Goal: Information Seeking & Learning: Compare options

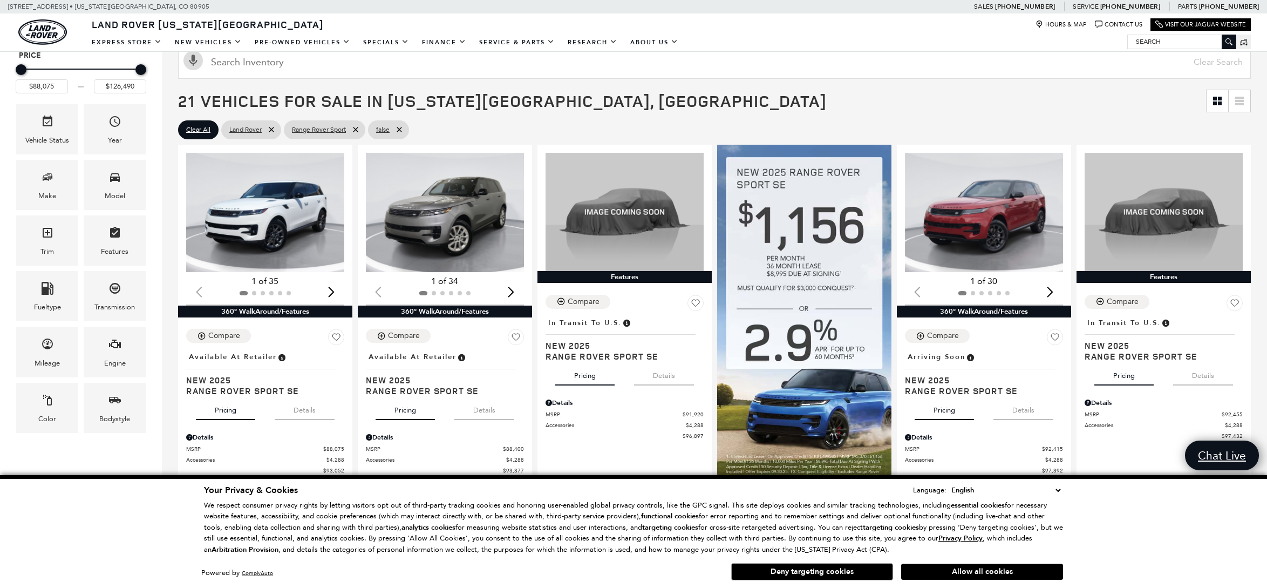
scroll to position [182, 0]
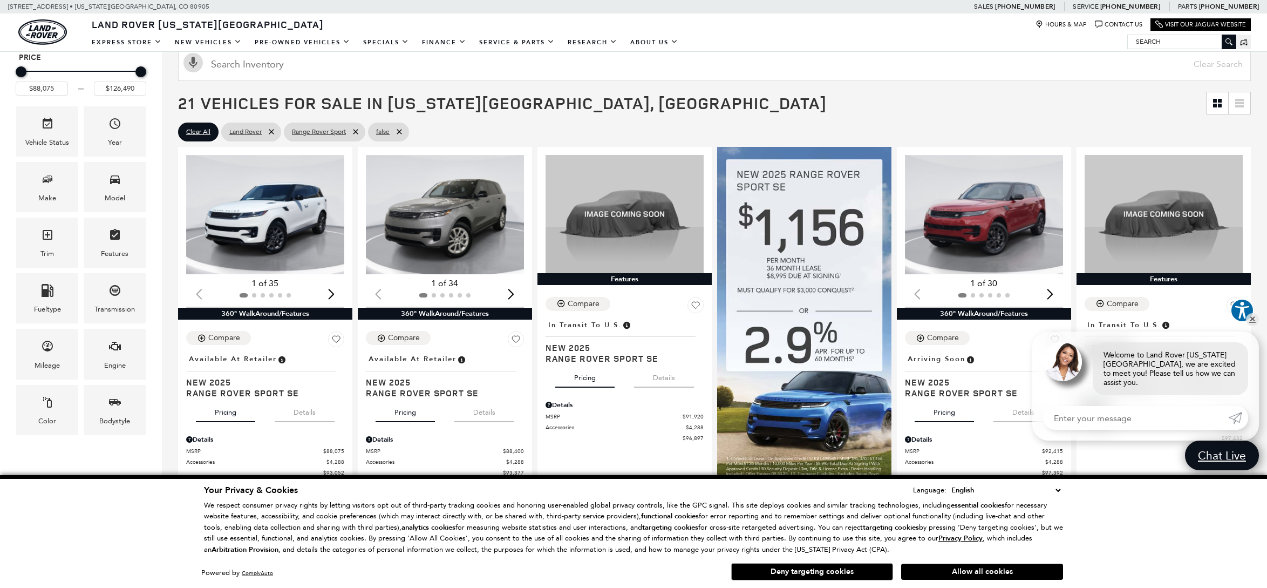
click at [1244, 104] on icon at bounding box center [1239, 102] width 9 height 2
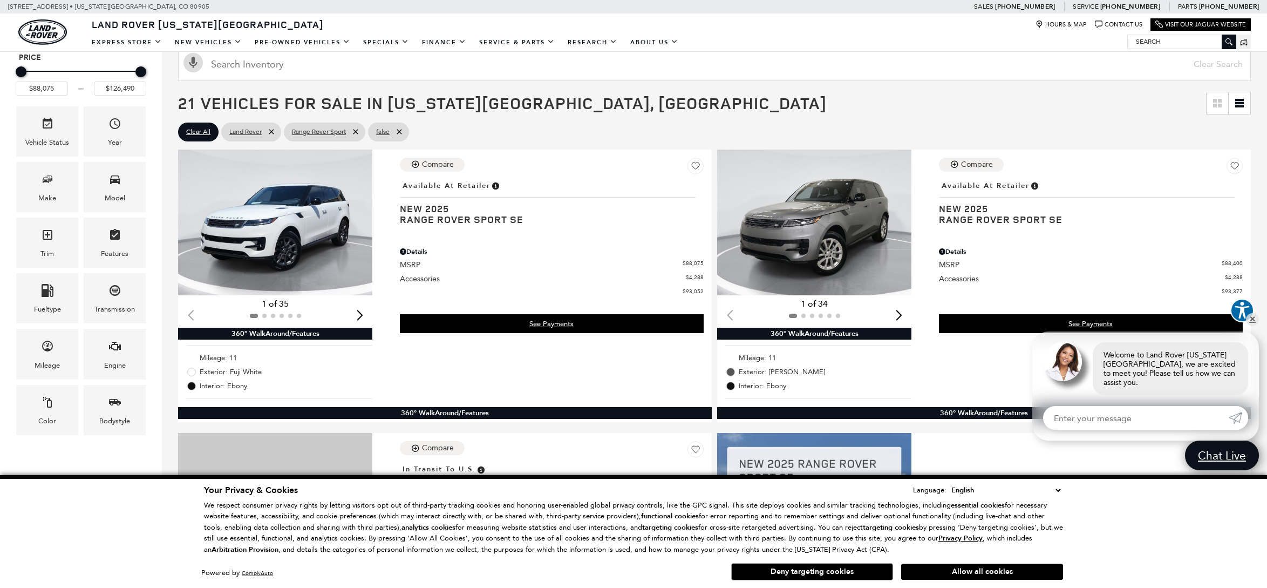
click at [1244, 104] on icon at bounding box center [1239, 102] width 9 height 2
click at [1222, 101] on icon "Grid View" at bounding box center [1220, 101] width 4 height 4
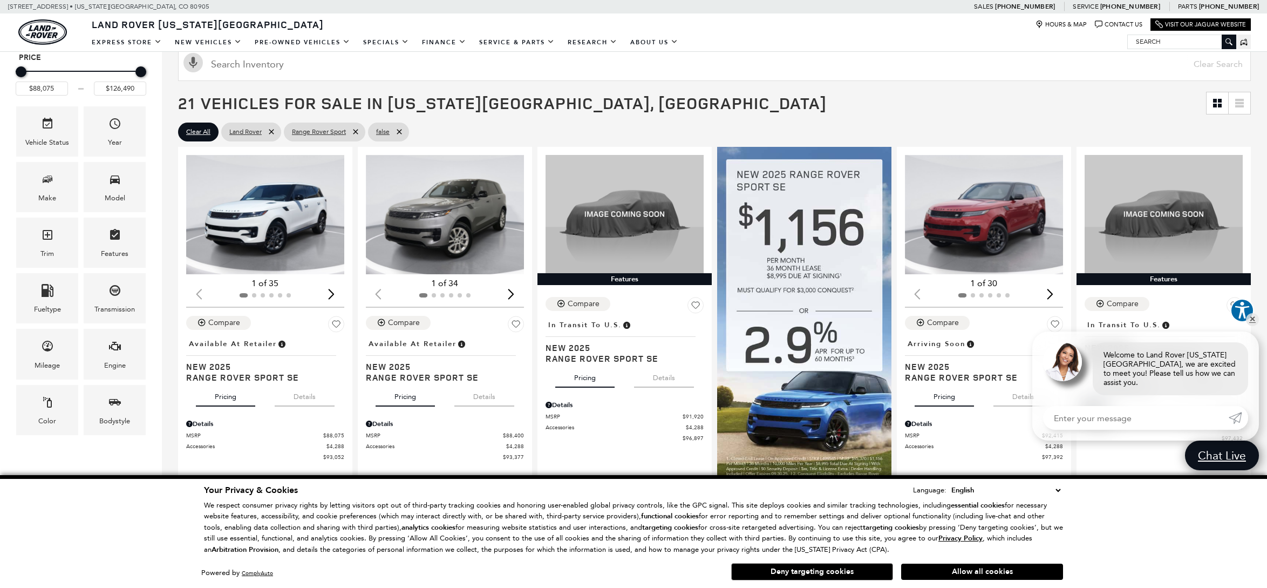
click at [1244, 101] on icon at bounding box center [1239, 103] width 9 height 9
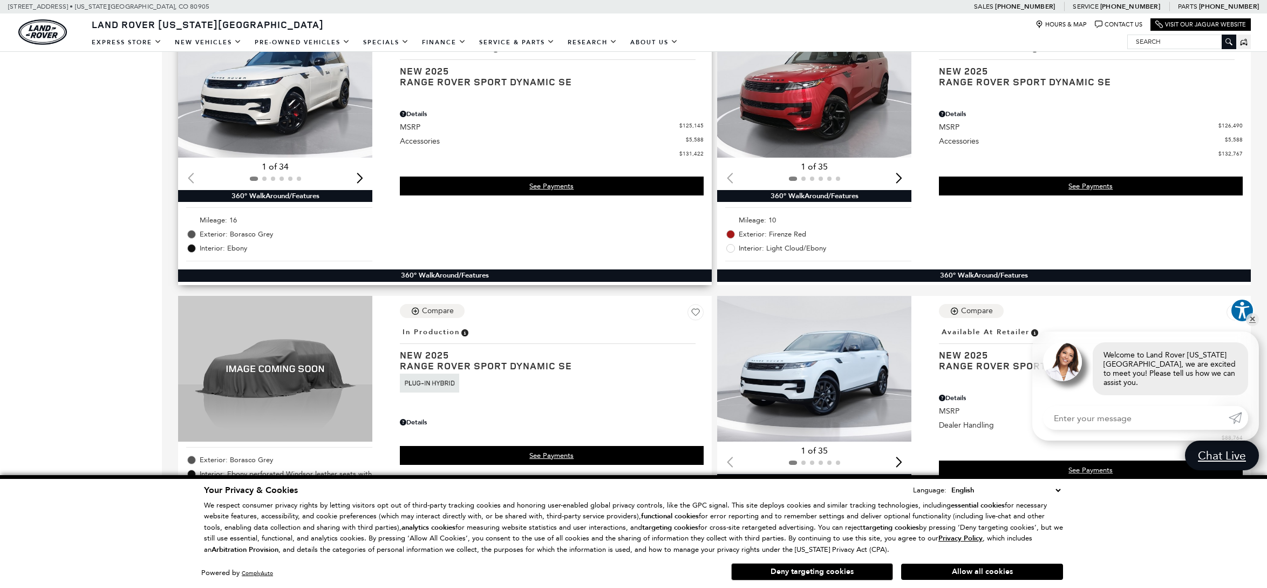
scroll to position [3184, 0]
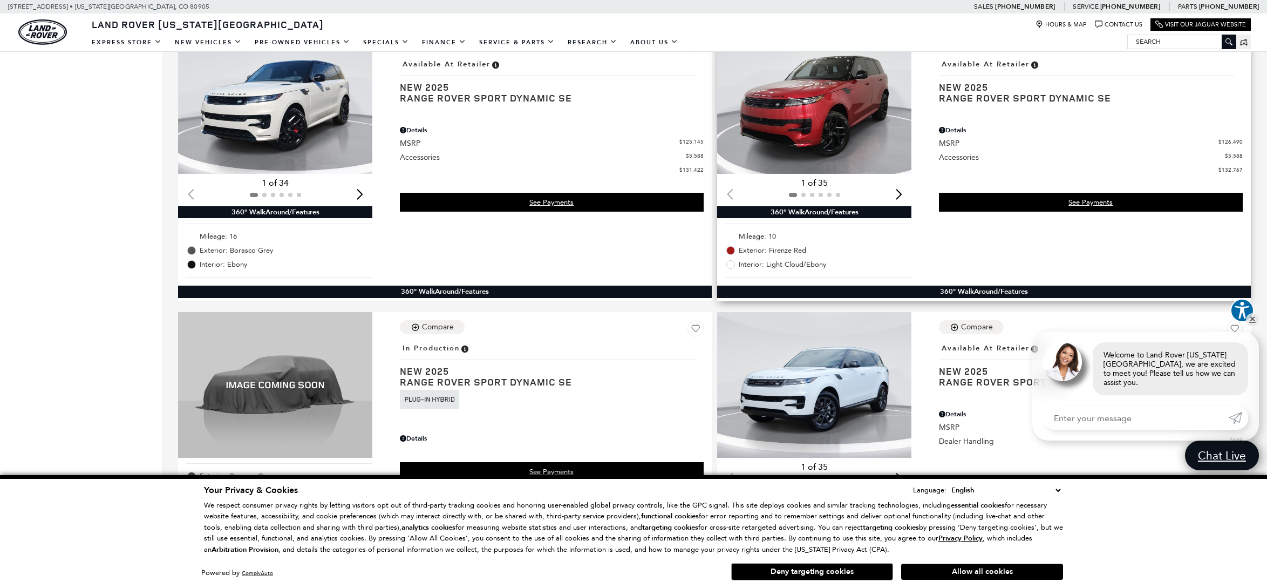
click at [852, 128] on img "1 / 2" at bounding box center [814, 101] width 194 height 146
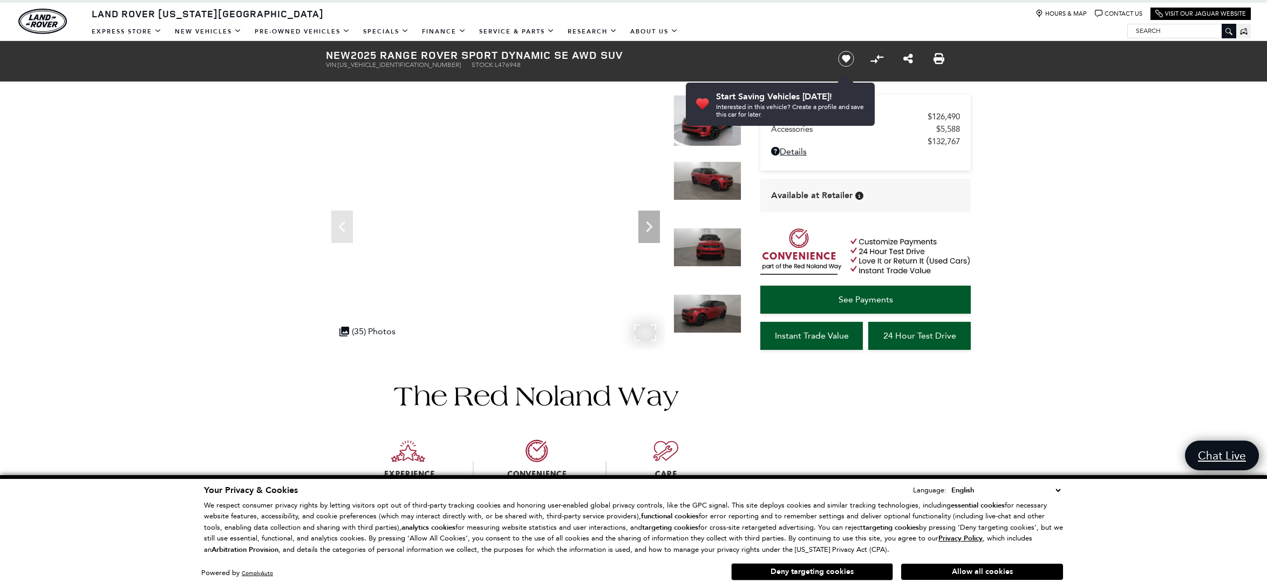
scroll to position [34, 0]
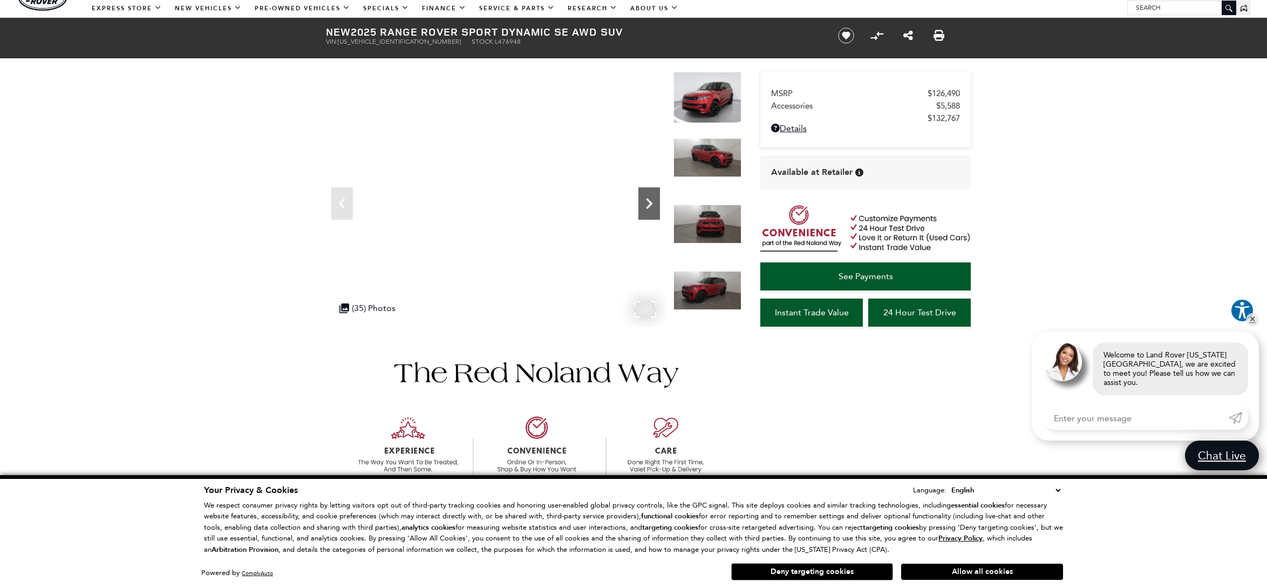
click at [654, 202] on icon "Next" at bounding box center [649, 204] width 22 height 22
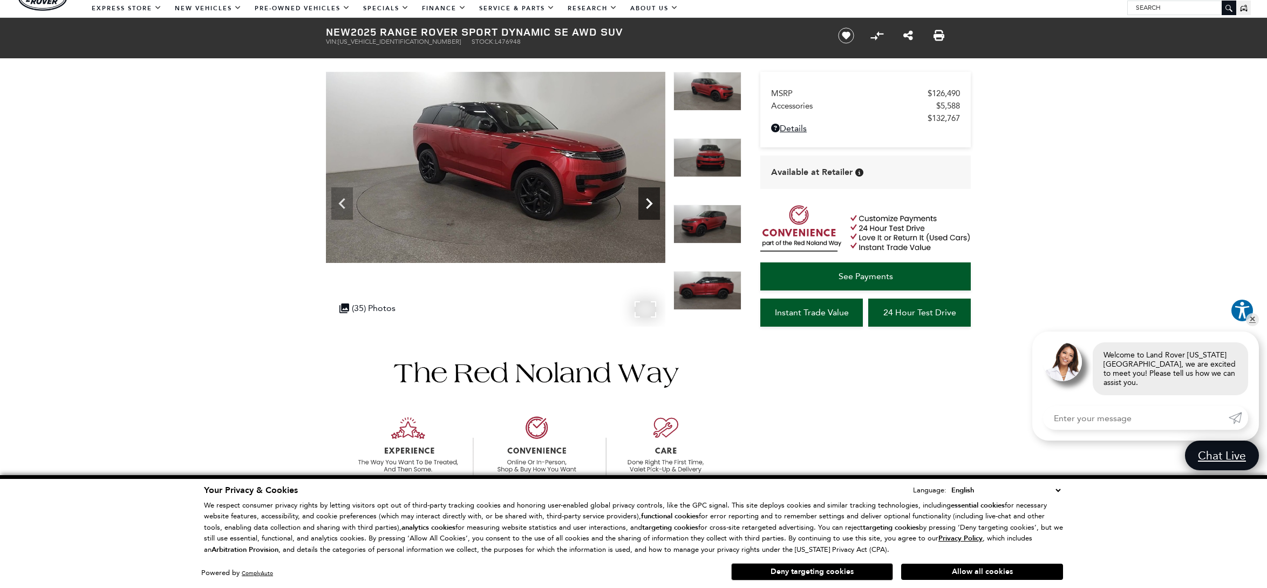
click at [646, 197] on icon "Next" at bounding box center [649, 204] width 22 height 22
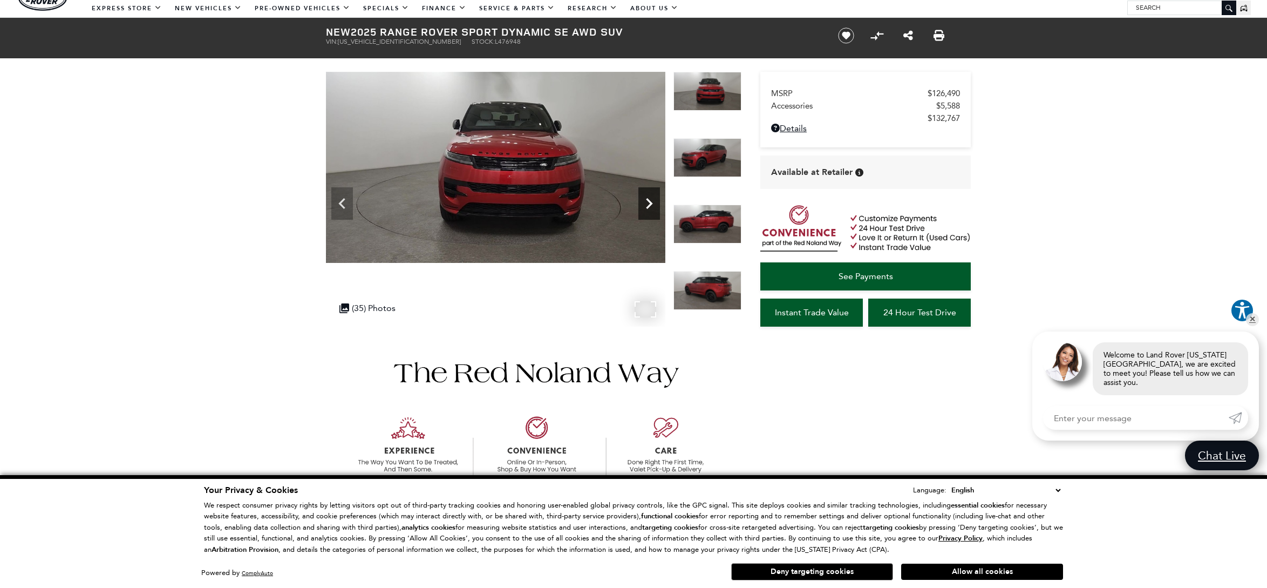
click at [639, 195] on icon "Next" at bounding box center [649, 204] width 22 height 22
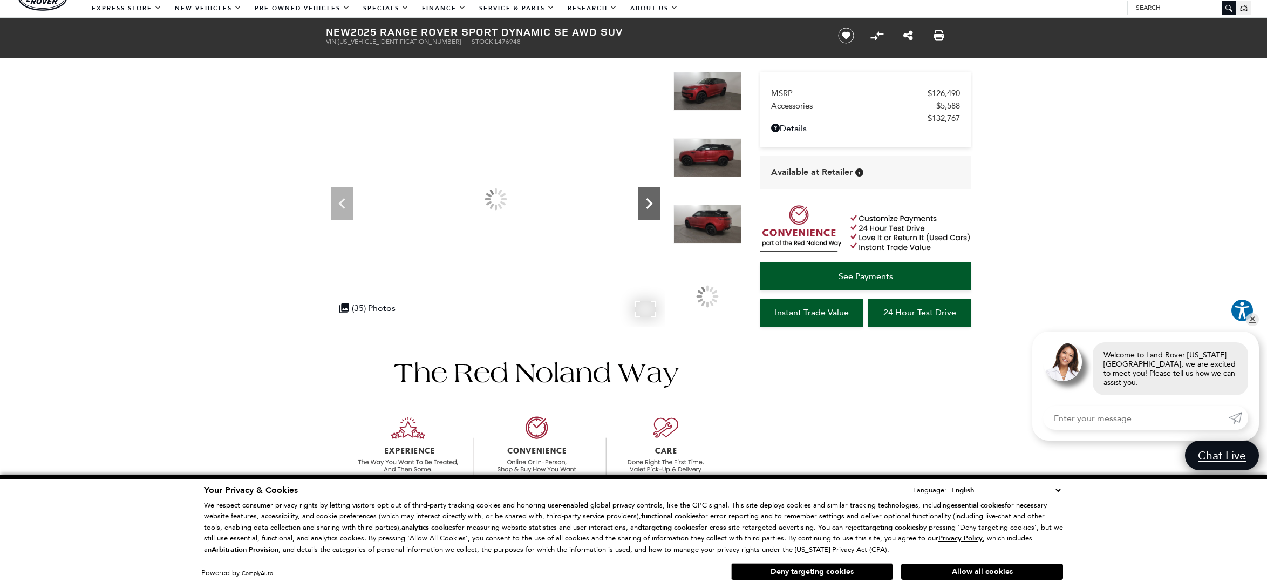
click at [639, 195] on icon "Next" at bounding box center [649, 204] width 22 height 22
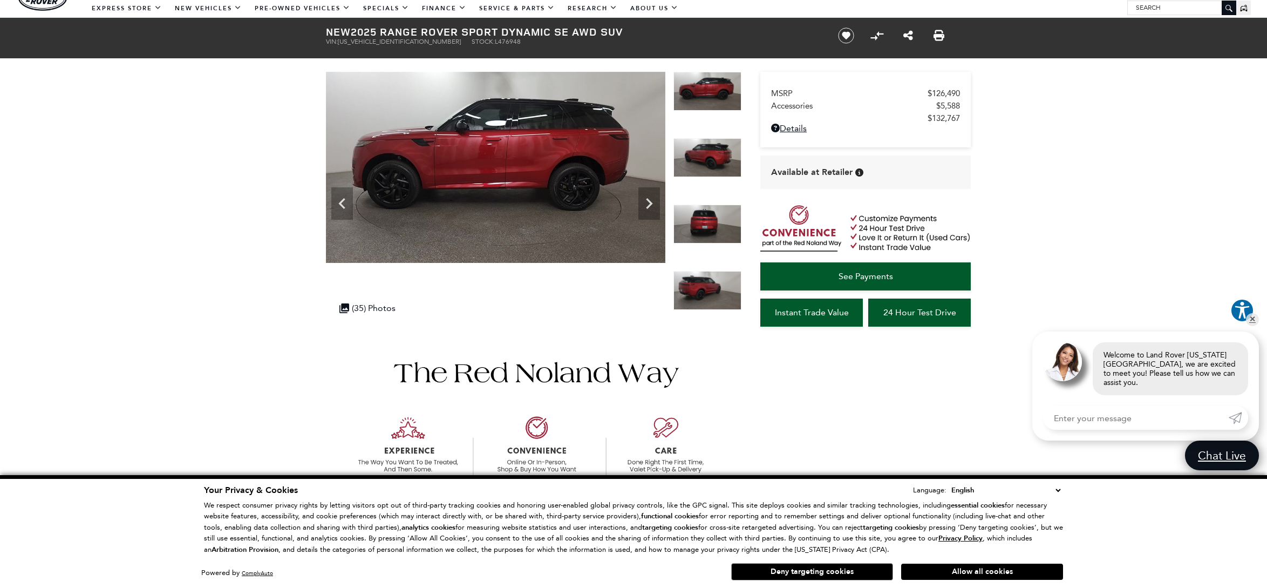
click at [603, 194] on img at bounding box center [495, 167] width 339 height 191
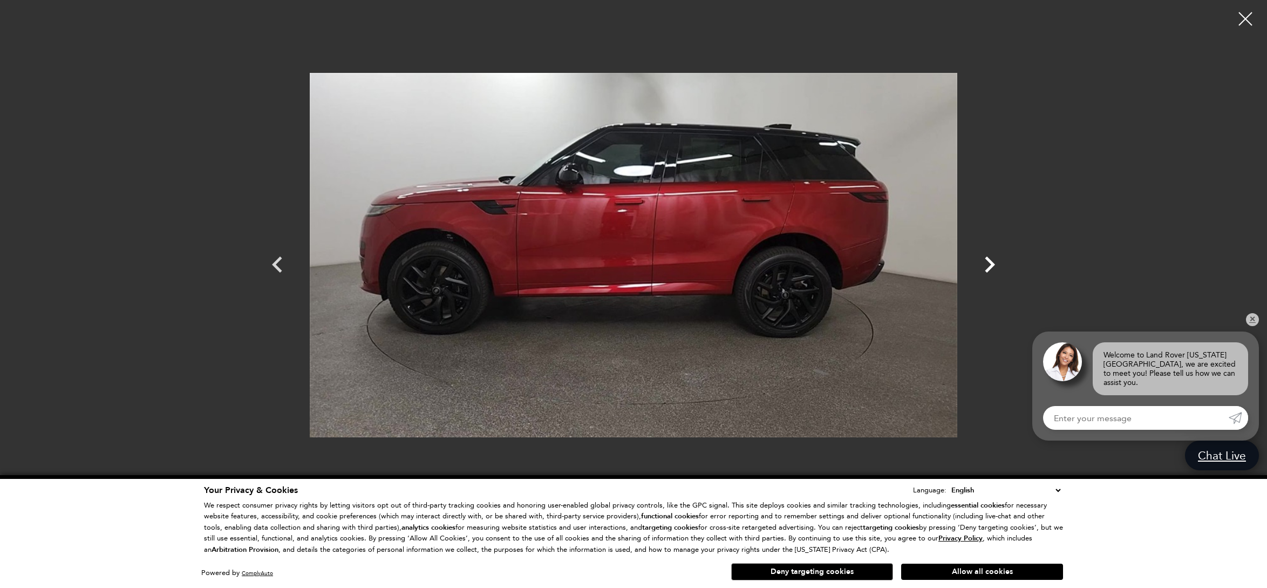
click at [990, 264] on icon "Next" at bounding box center [989, 264] width 32 height 32
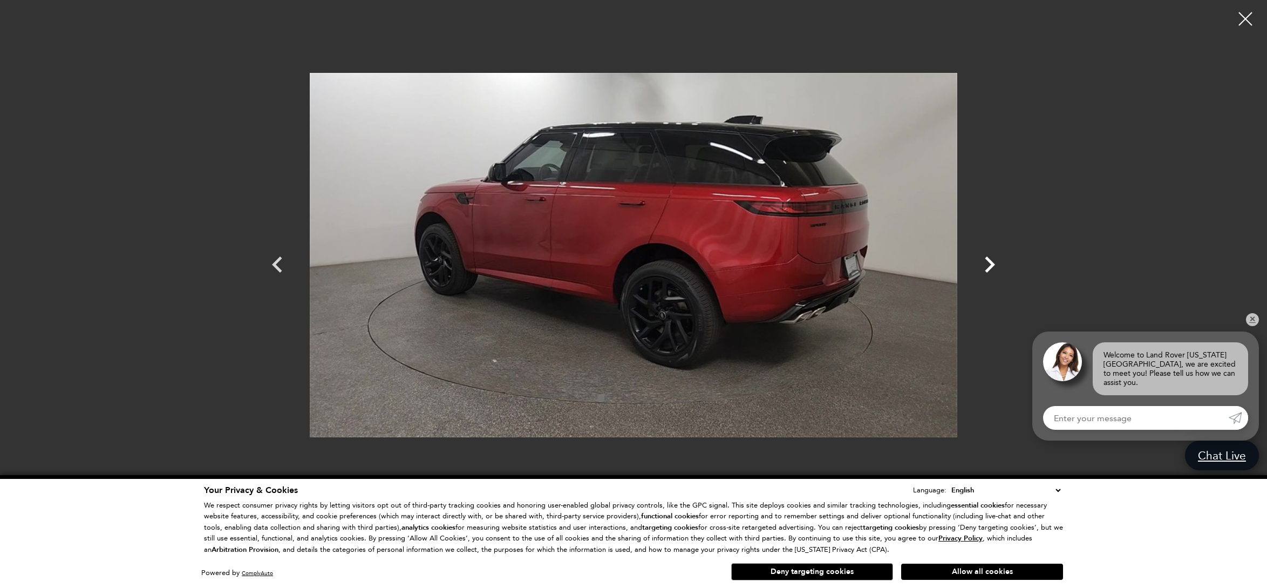
click at [990, 264] on icon "Next" at bounding box center [989, 264] width 32 height 32
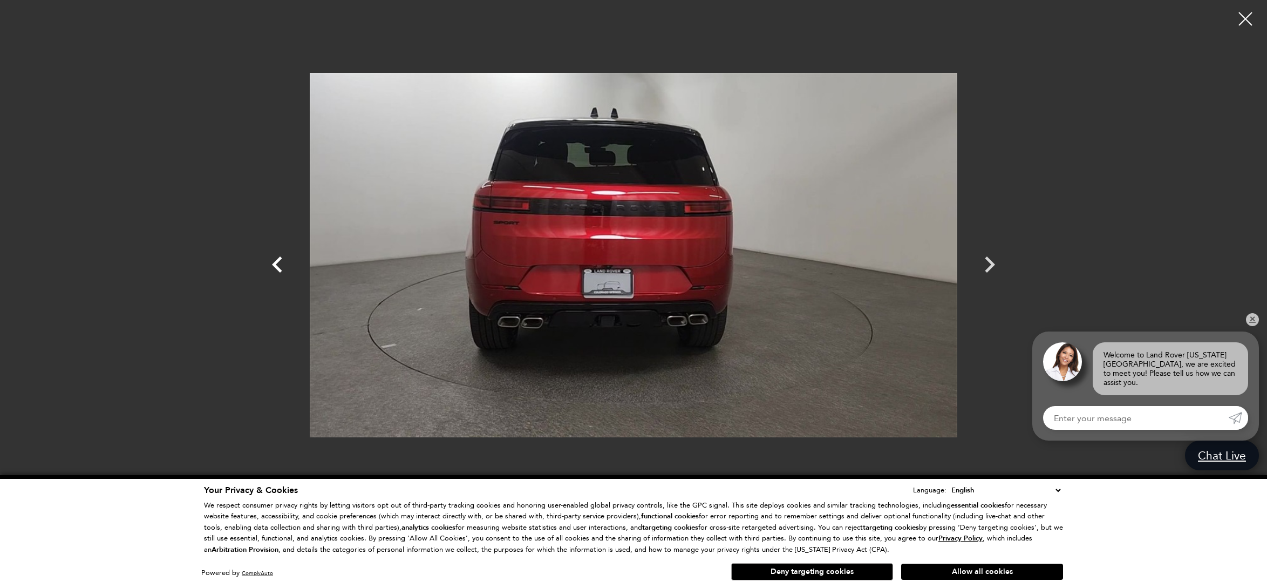
click at [274, 263] on icon "Previous" at bounding box center [277, 264] width 10 height 16
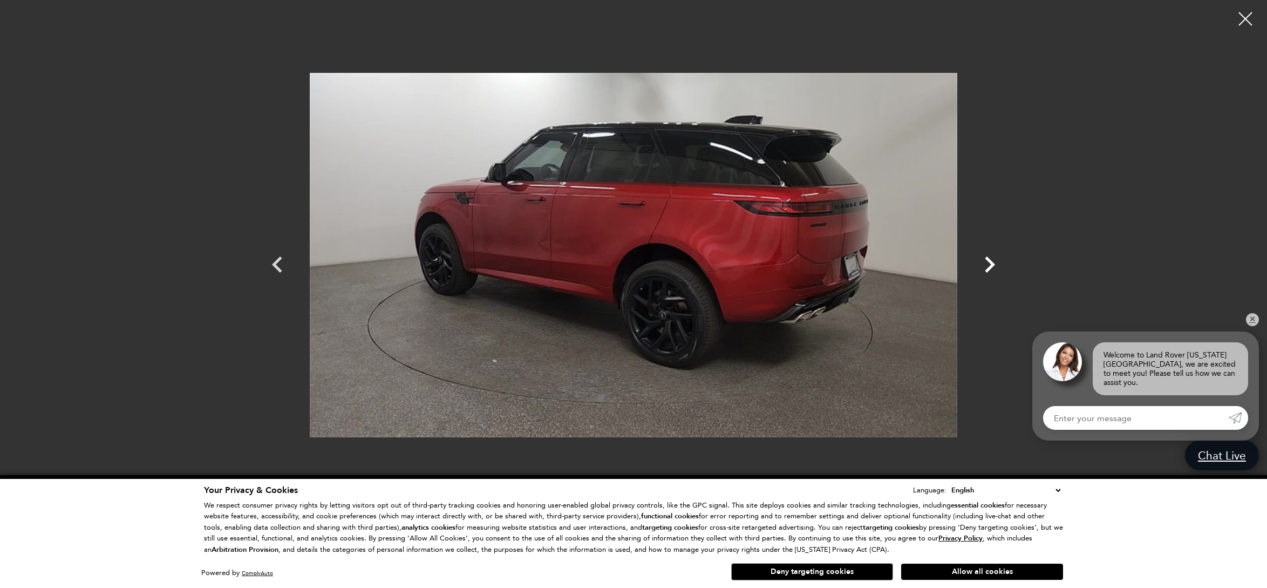
click at [992, 262] on icon "Next" at bounding box center [990, 264] width 10 height 16
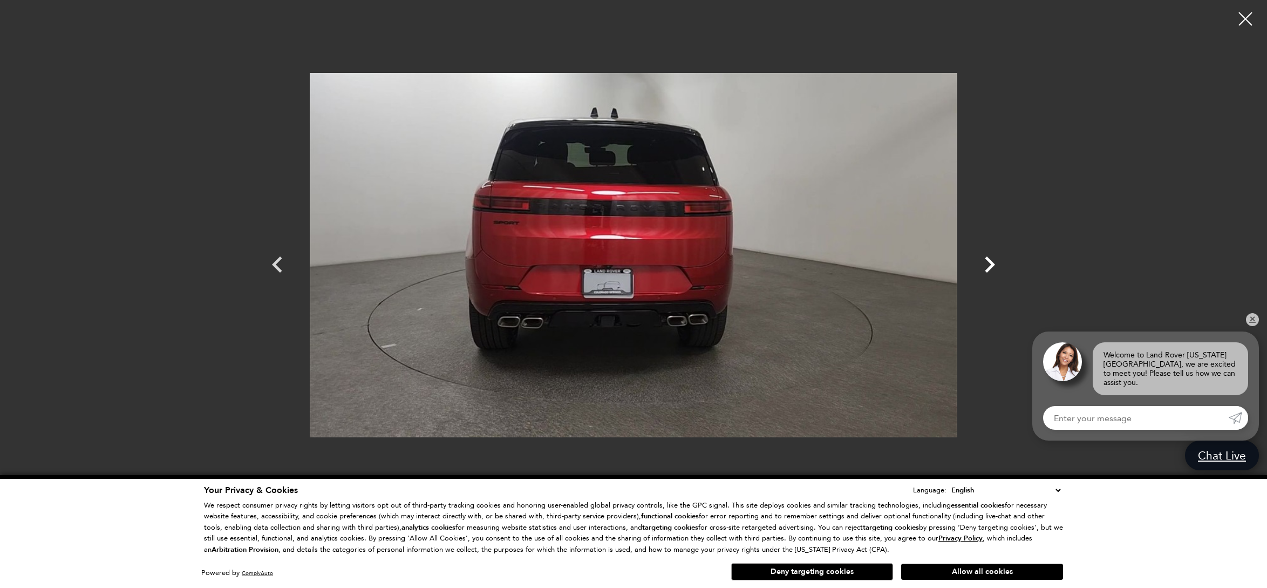
click at [986, 262] on icon "Next" at bounding box center [989, 264] width 32 height 32
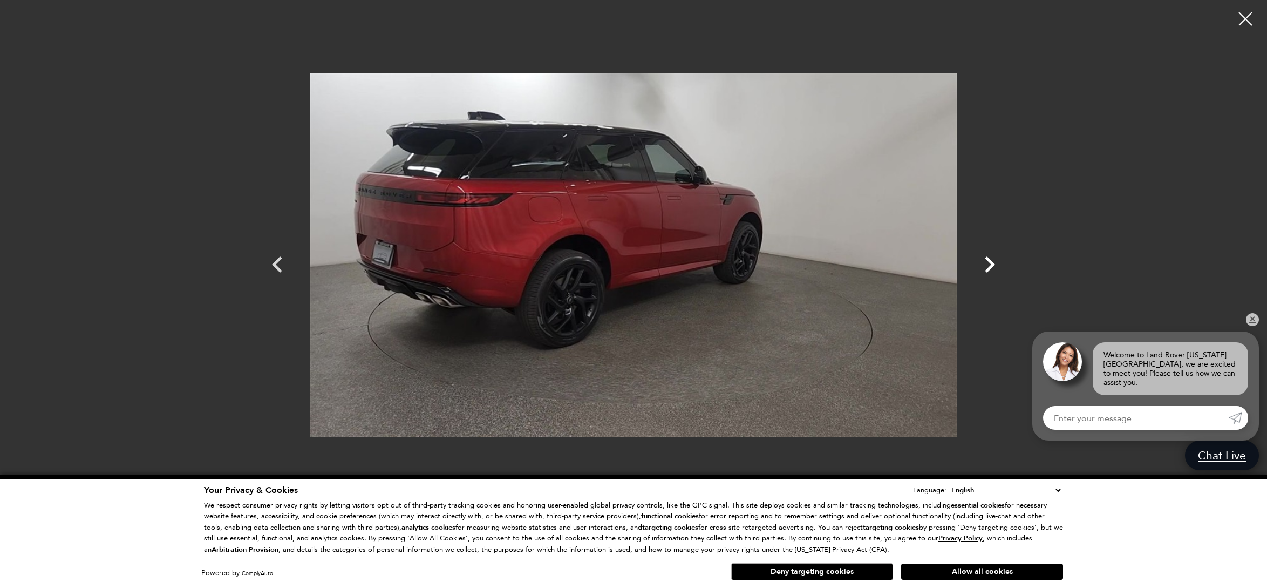
click at [986, 262] on icon "Next" at bounding box center [989, 264] width 32 height 32
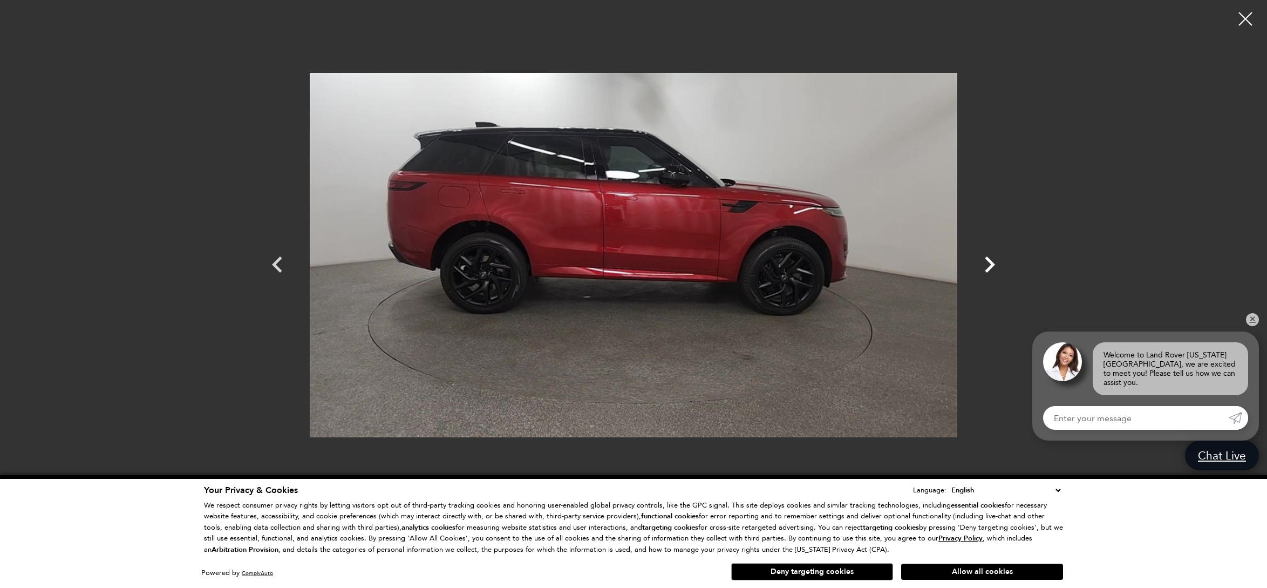
click at [986, 262] on icon "Next" at bounding box center [989, 264] width 32 height 32
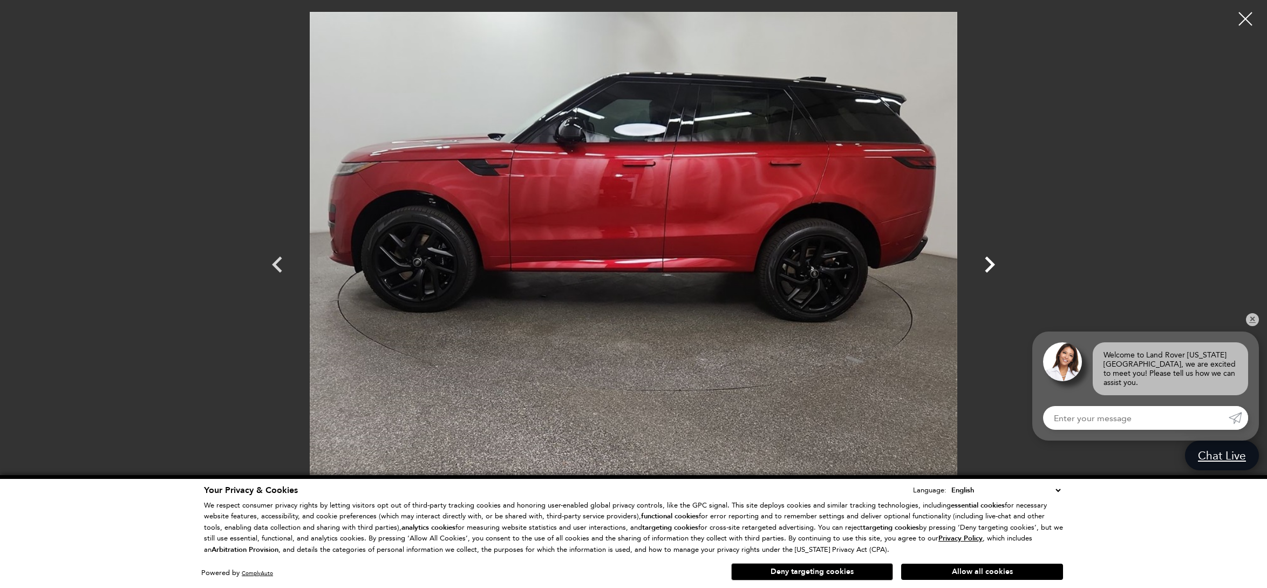
click at [986, 262] on icon "Next" at bounding box center [989, 264] width 32 height 32
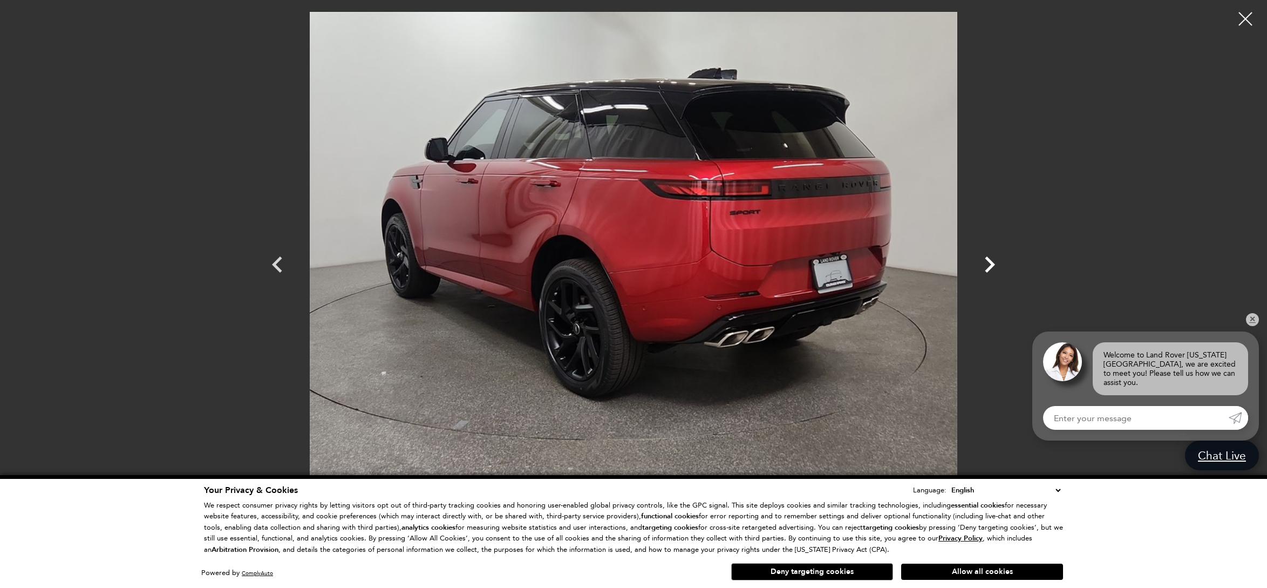
click at [986, 262] on icon "Next" at bounding box center [989, 264] width 32 height 32
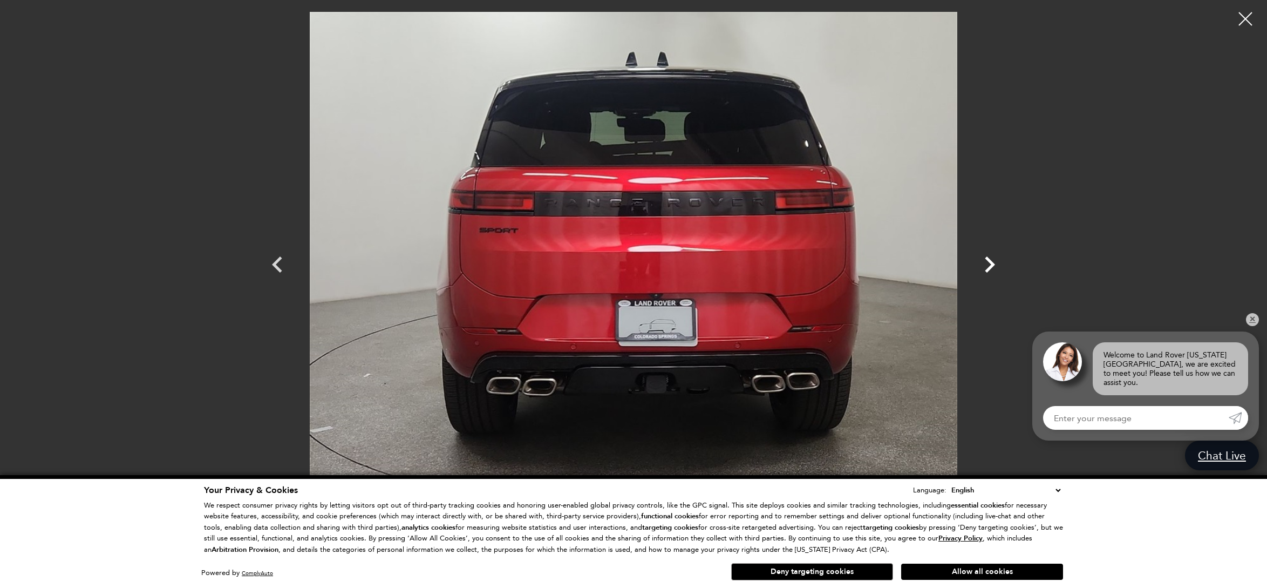
click at [986, 262] on icon "Next" at bounding box center [989, 264] width 32 height 32
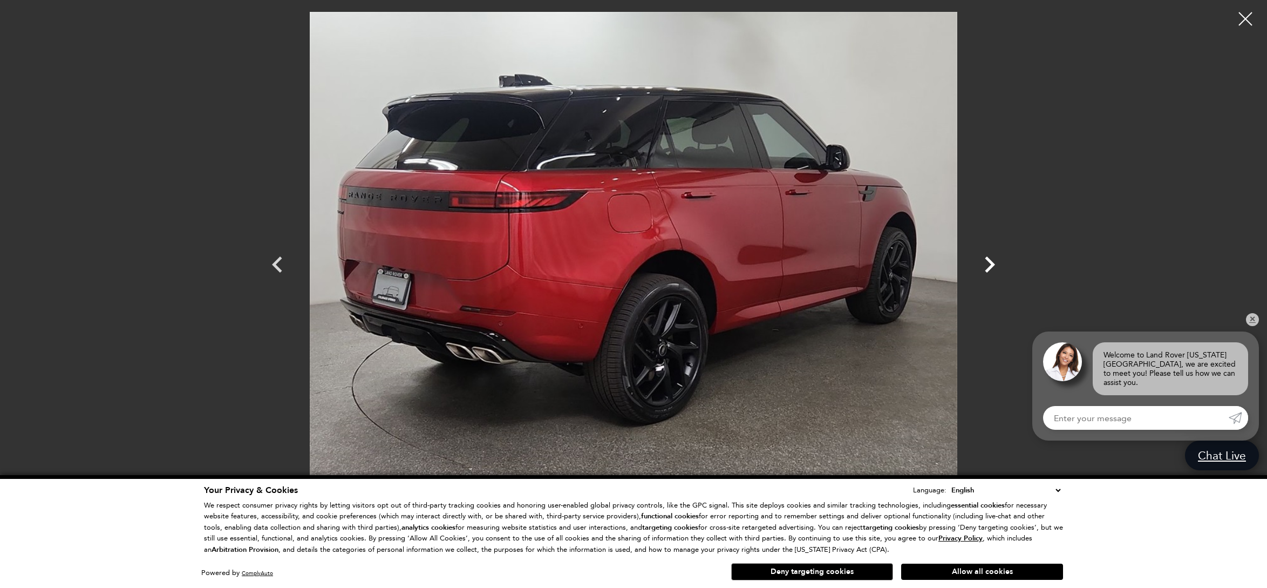
click at [986, 262] on icon "Next" at bounding box center [989, 264] width 32 height 32
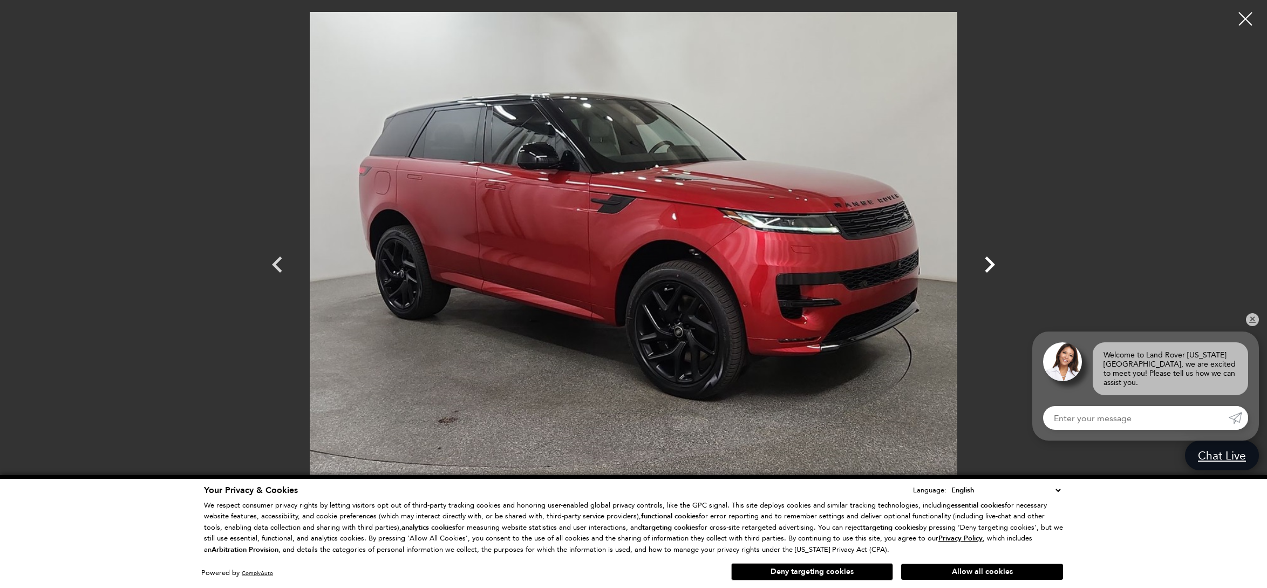
click at [986, 262] on icon "Next" at bounding box center [989, 264] width 32 height 32
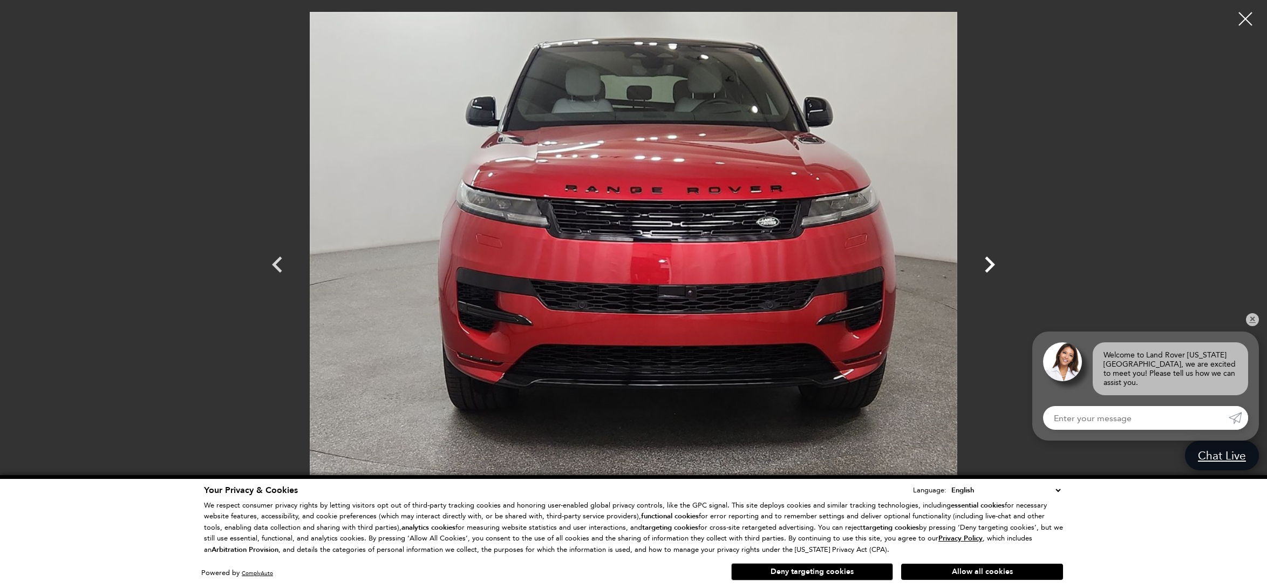
click at [986, 262] on icon "Next" at bounding box center [989, 264] width 32 height 32
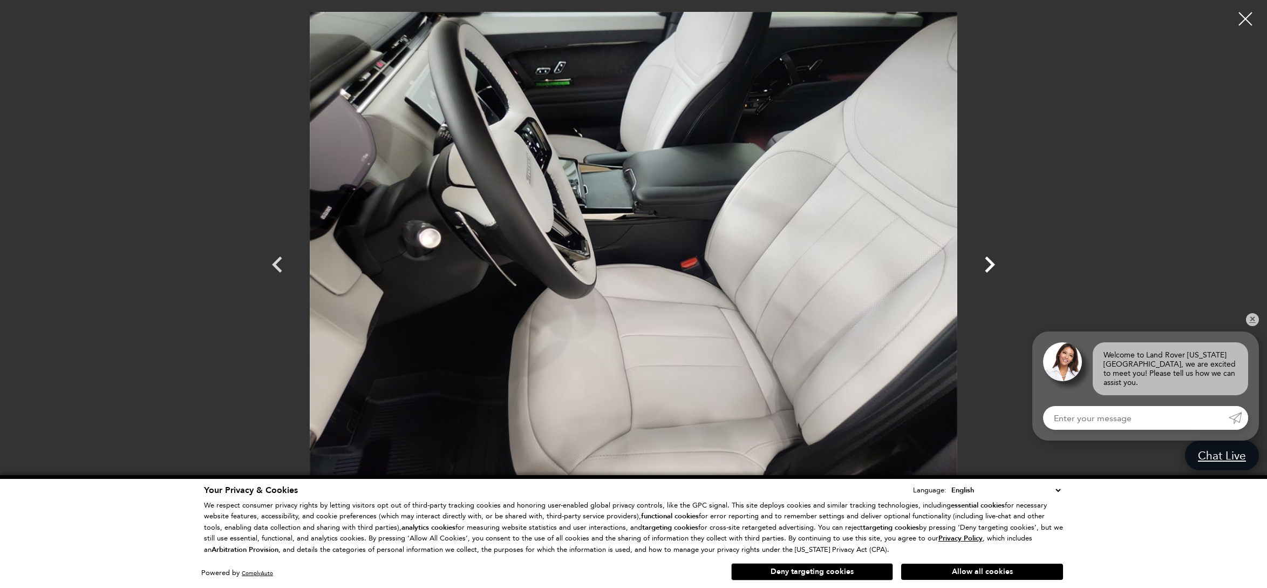
click at [986, 262] on icon "Next" at bounding box center [989, 264] width 32 height 32
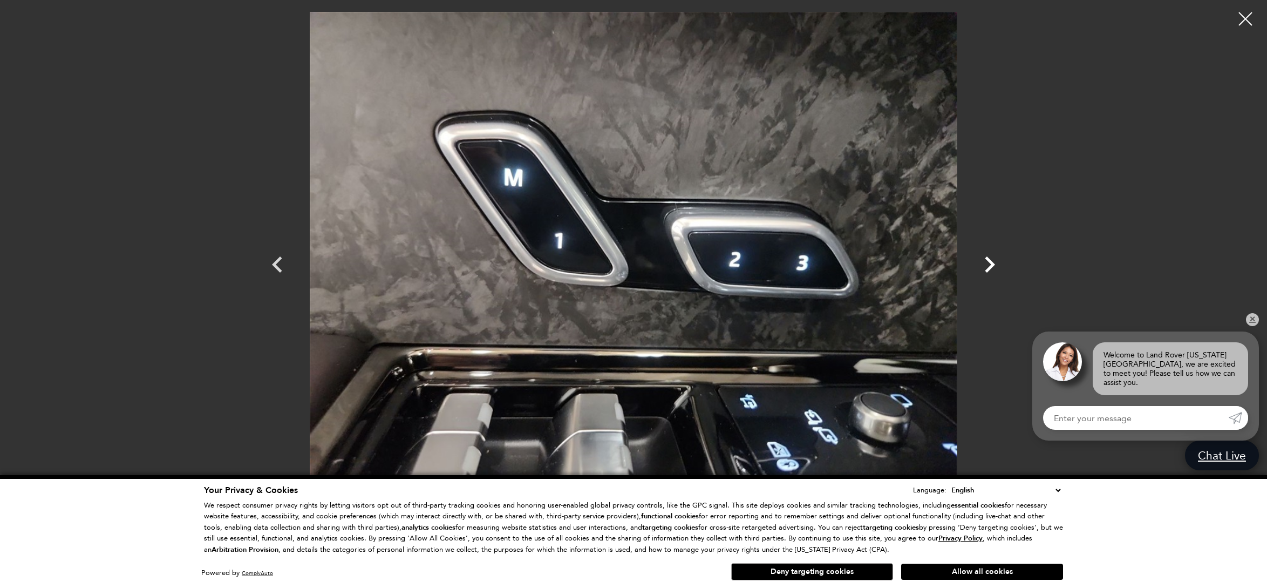
click at [986, 262] on icon "Next" at bounding box center [989, 264] width 32 height 32
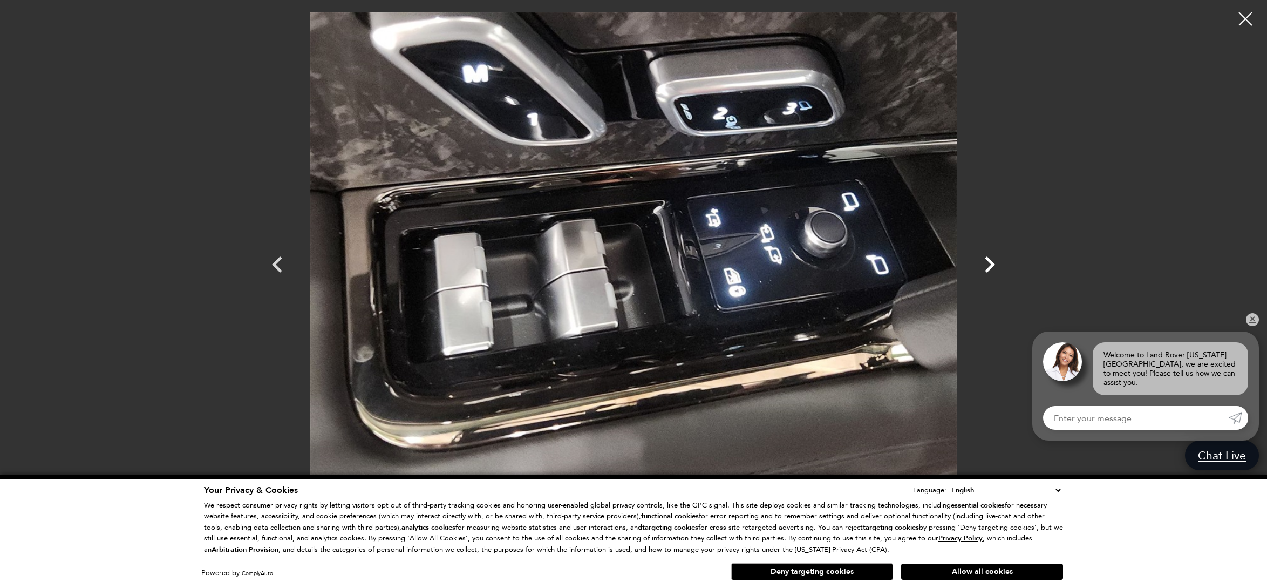
click at [986, 262] on icon "Next" at bounding box center [989, 264] width 32 height 32
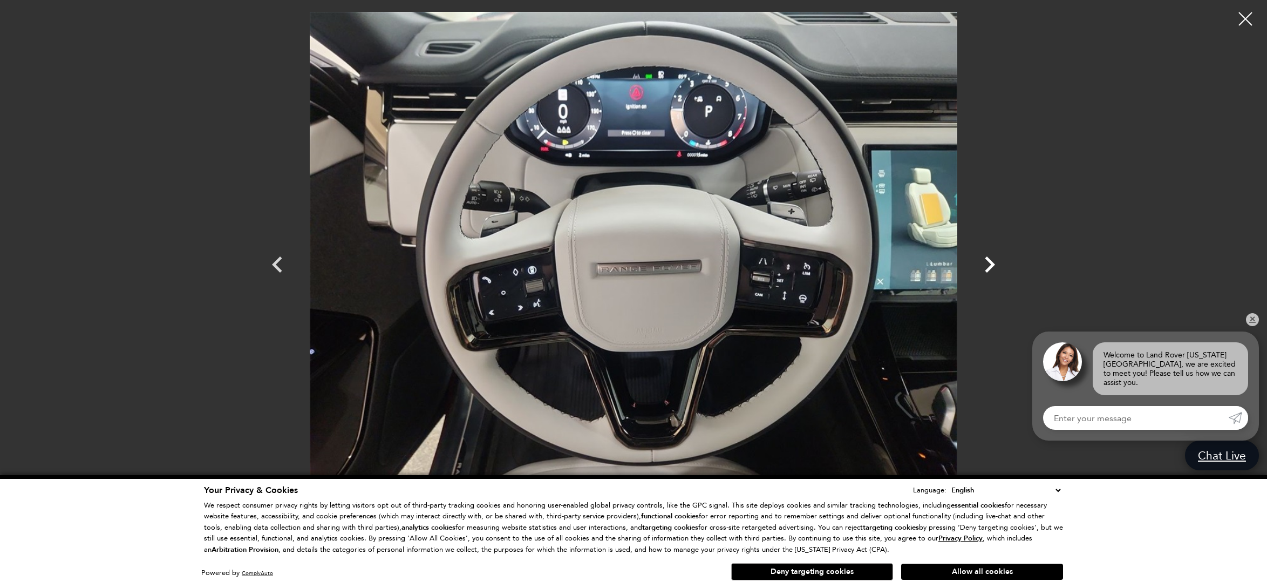
click at [986, 262] on icon "Next" at bounding box center [989, 264] width 32 height 32
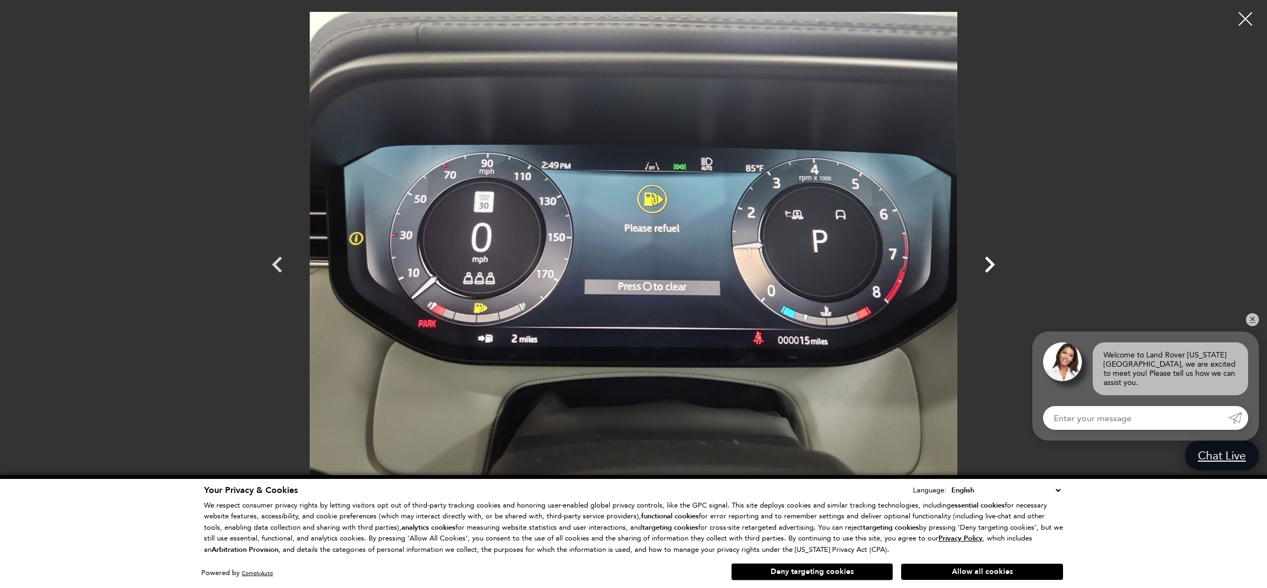
click at [986, 262] on icon "Next" at bounding box center [989, 264] width 32 height 32
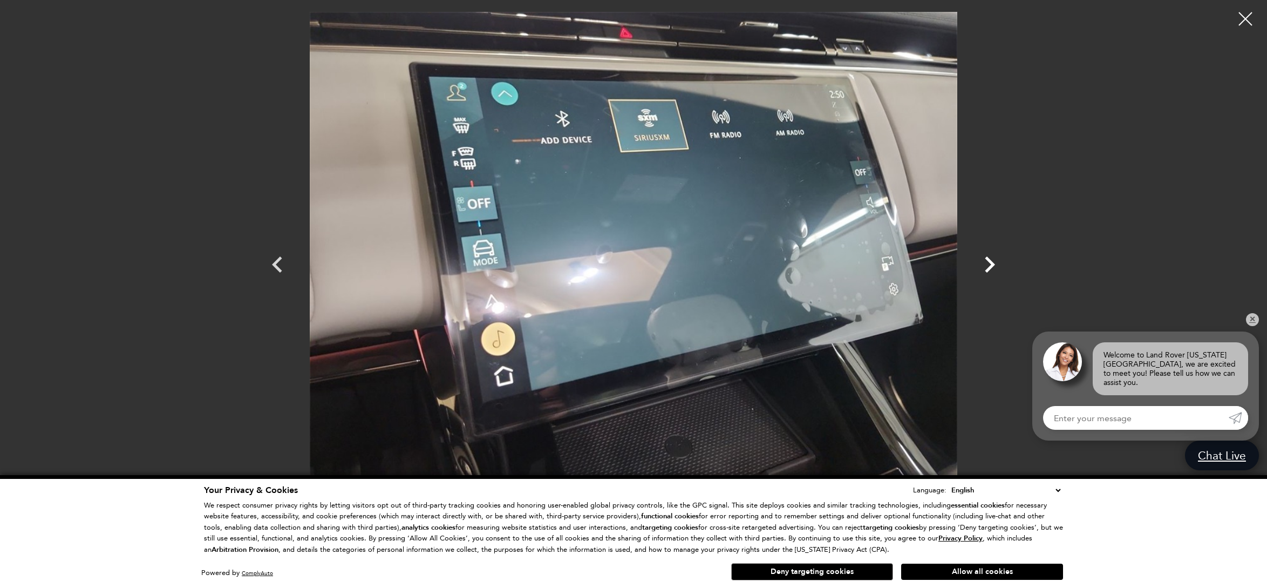
click at [986, 262] on icon "Next" at bounding box center [989, 264] width 32 height 32
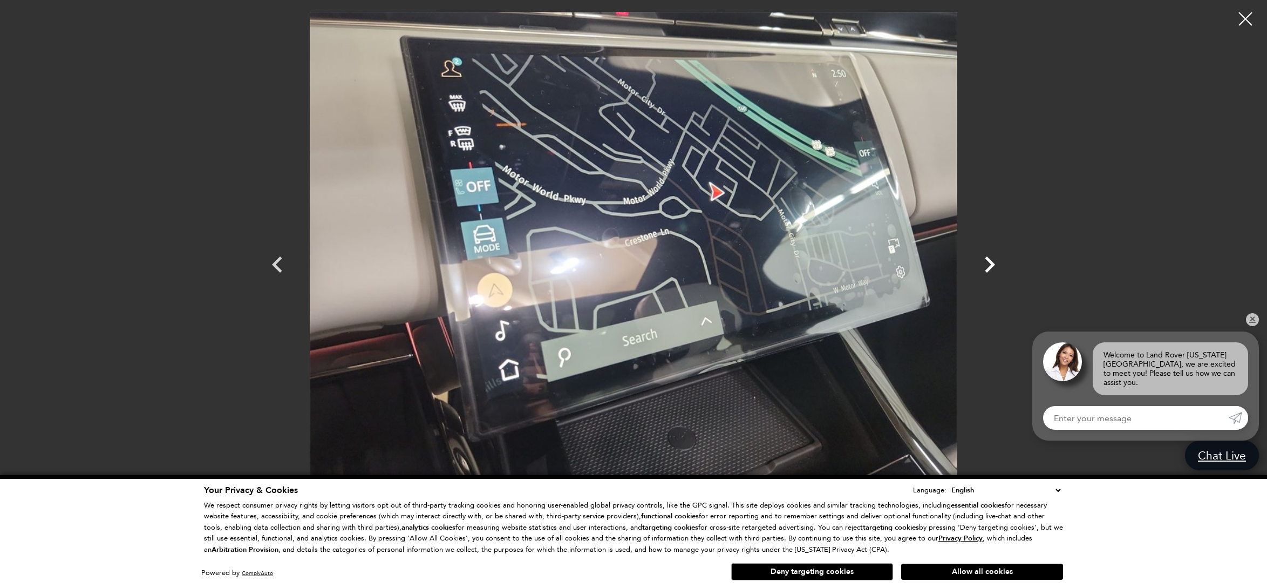
click at [986, 262] on icon "Next" at bounding box center [989, 264] width 32 height 32
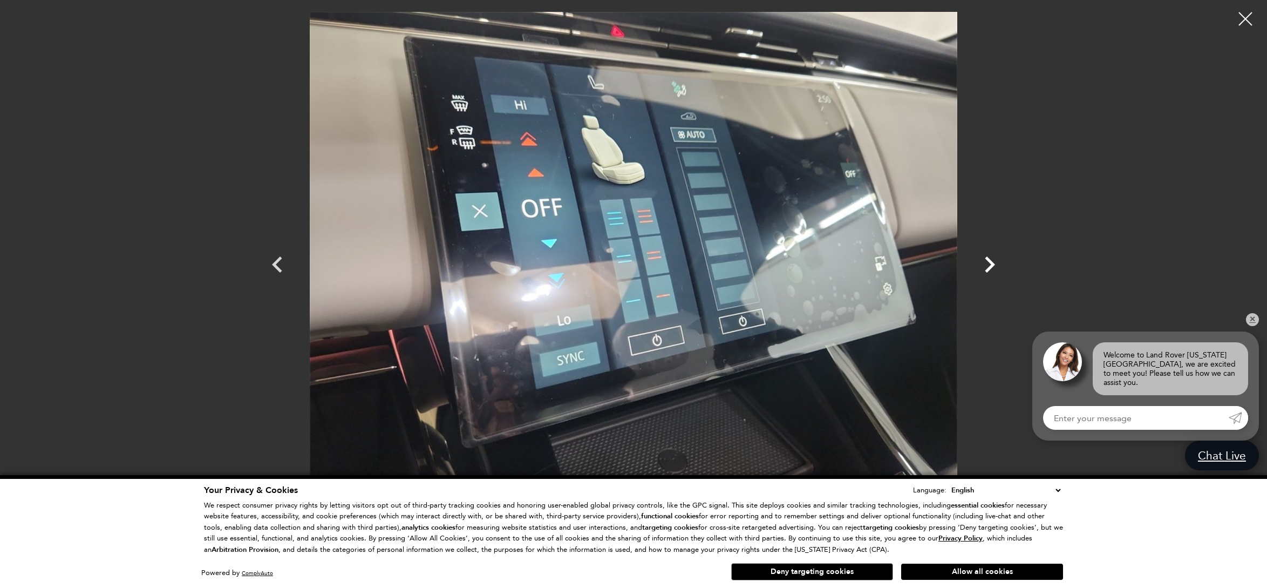
click at [986, 262] on icon "Next" at bounding box center [989, 264] width 32 height 32
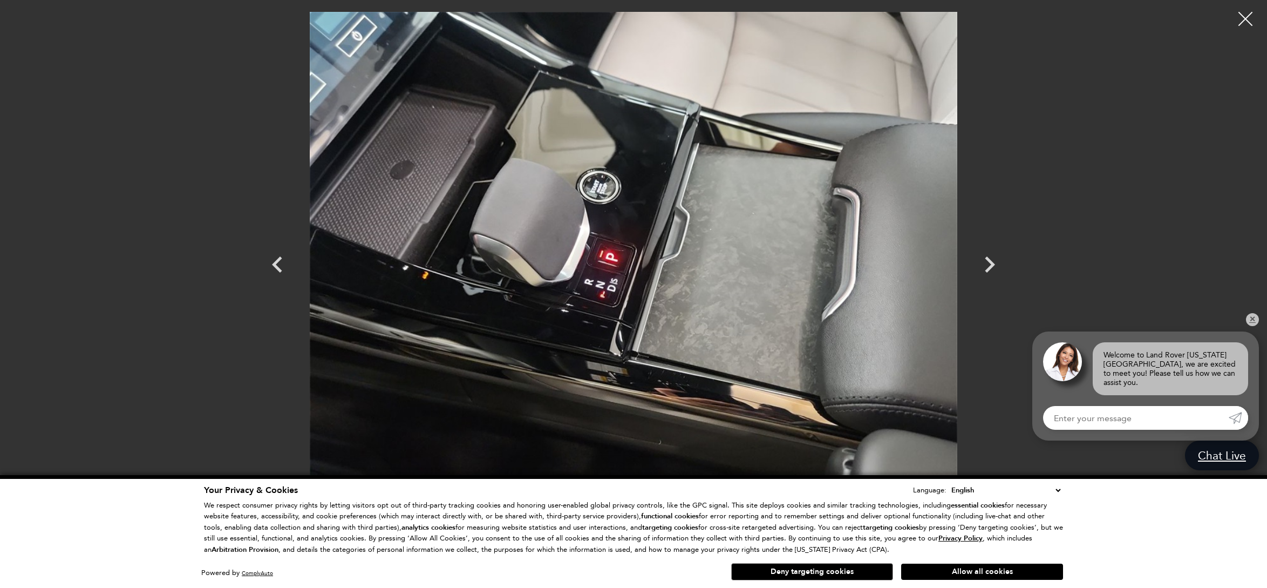
click at [1247, 19] on div at bounding box center [1245, 19] width 29 height 29
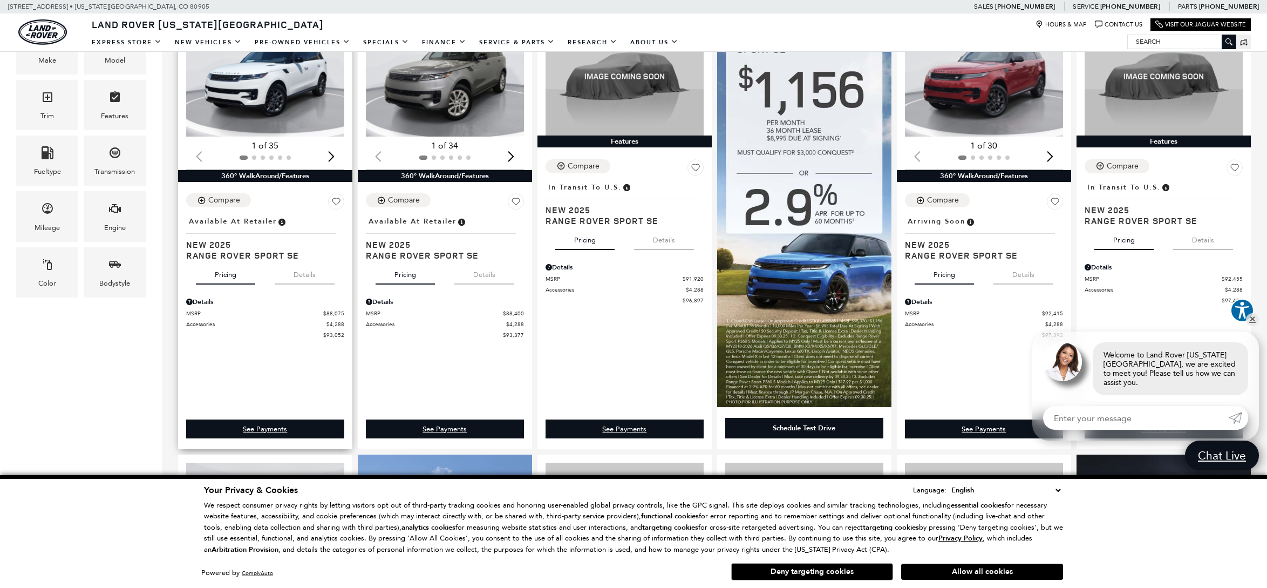
scroll to position [302, 0]
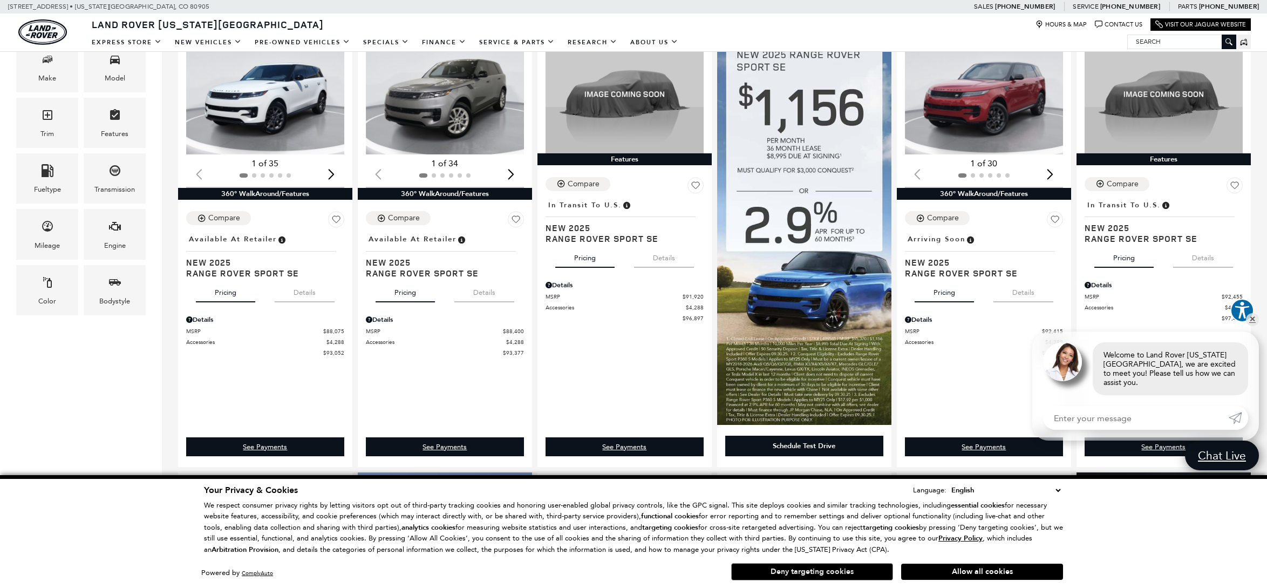
click at [762, 570] on button "Deny targeting cookies" at bounding box center [812, 571] width 162 height 17
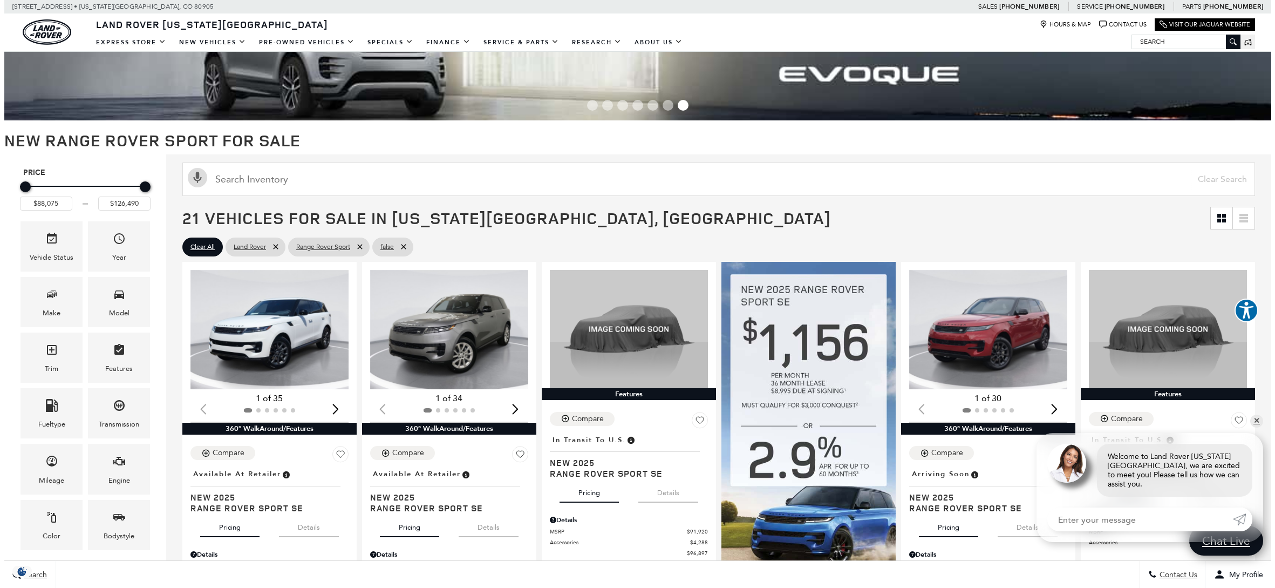
scroll to position [130, 0]
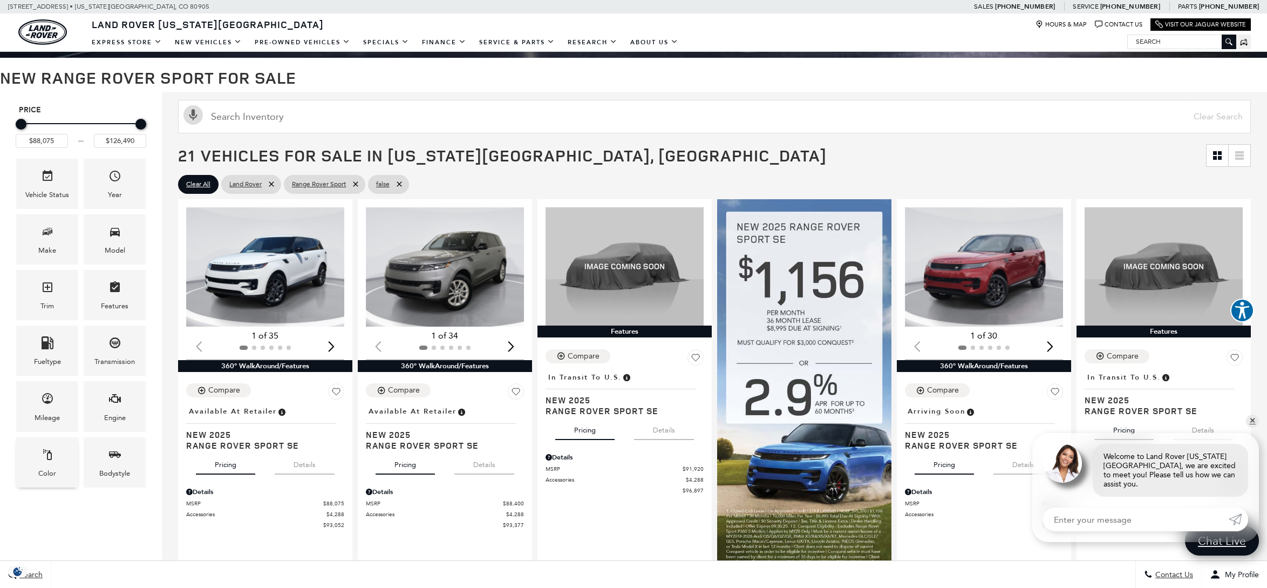
click at [48, 458] on icon "Color" at bounding box center [47, 454] width 13 height 13
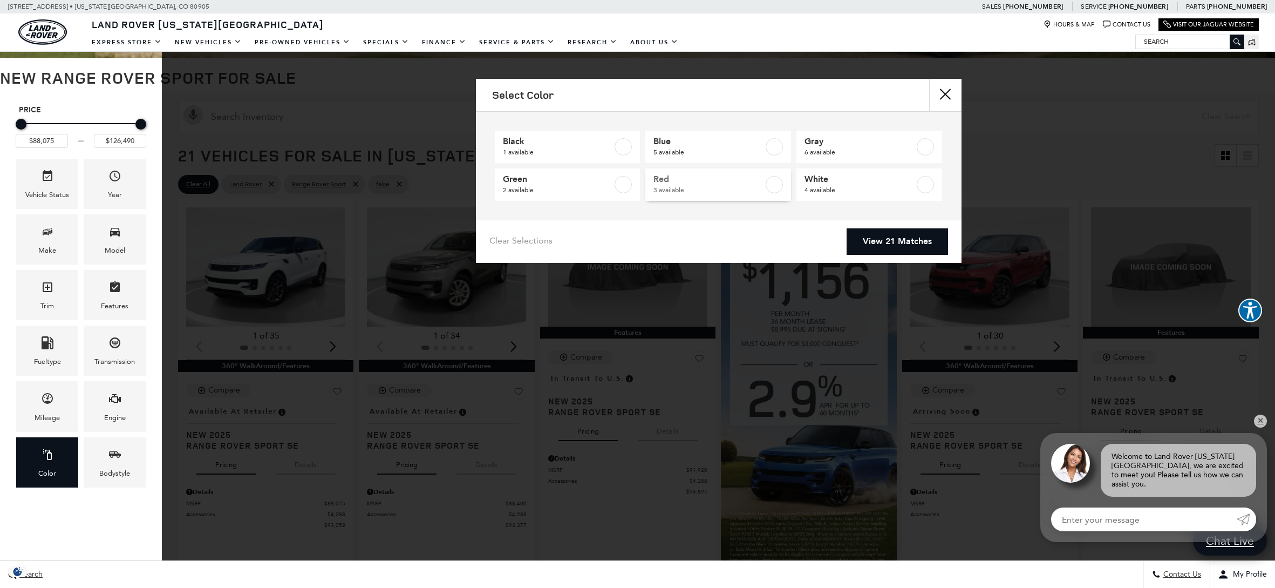
click at [774, 181] on label at bounding box center [774, 184] width 17 height 17
type input "$92,415"
checkbox input "true"
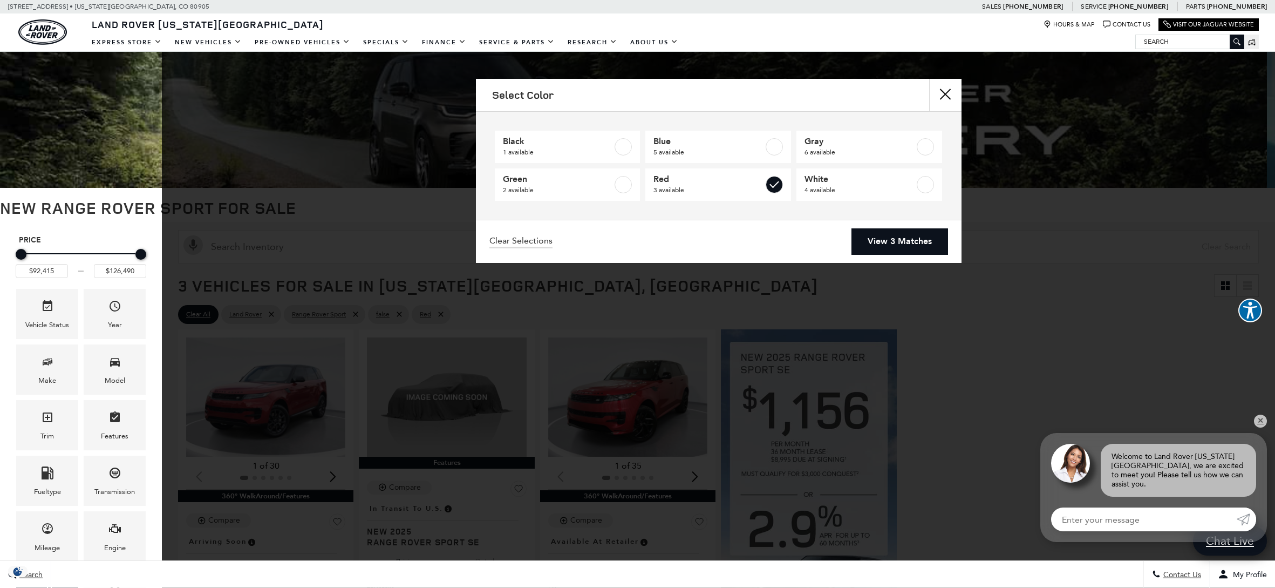
click at [910, 239] on link "View 3 Matches" at bounding box center [899, 241] width 97 height 26
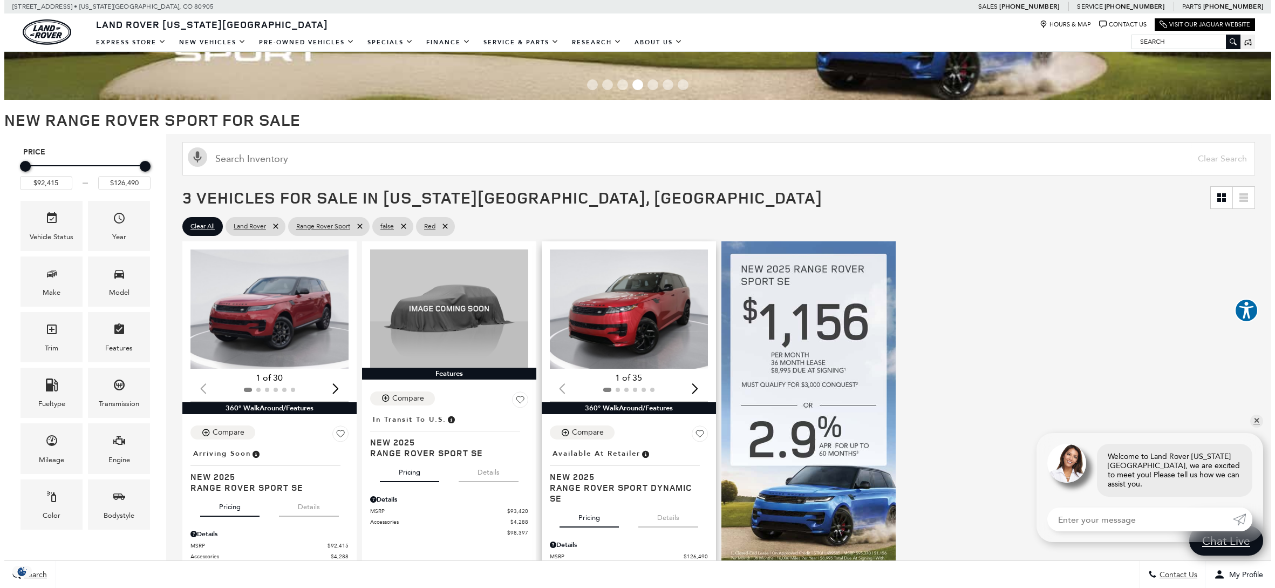
scroll to position [276, 0]
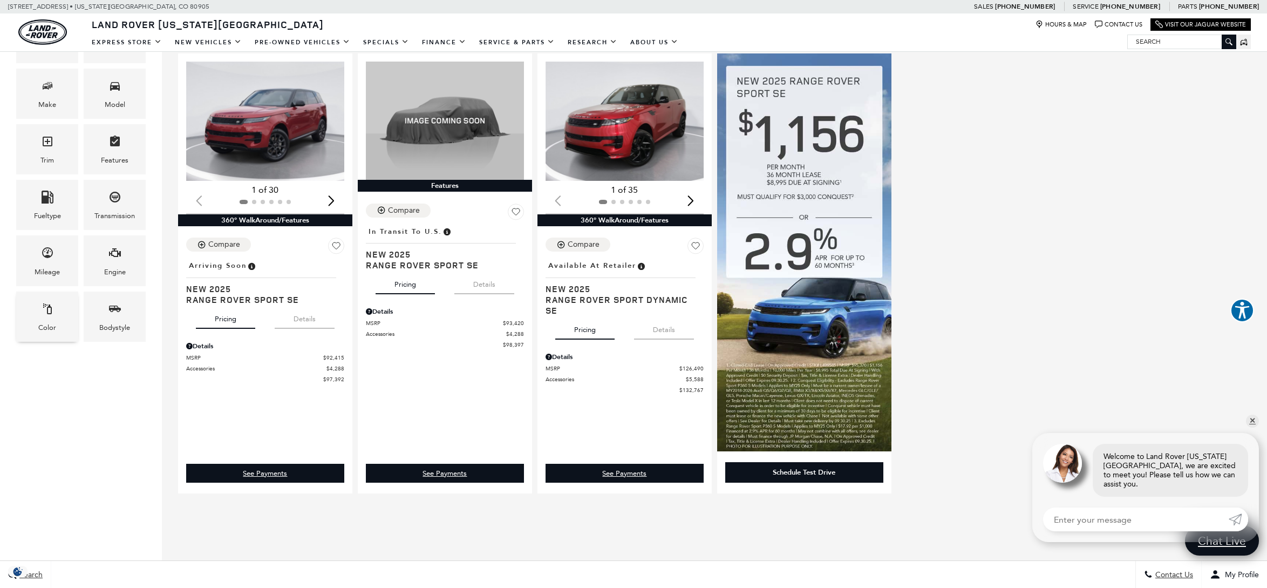
click at [56, 313] on div "Color" at bounding box center [47, 316] width 62 height 50
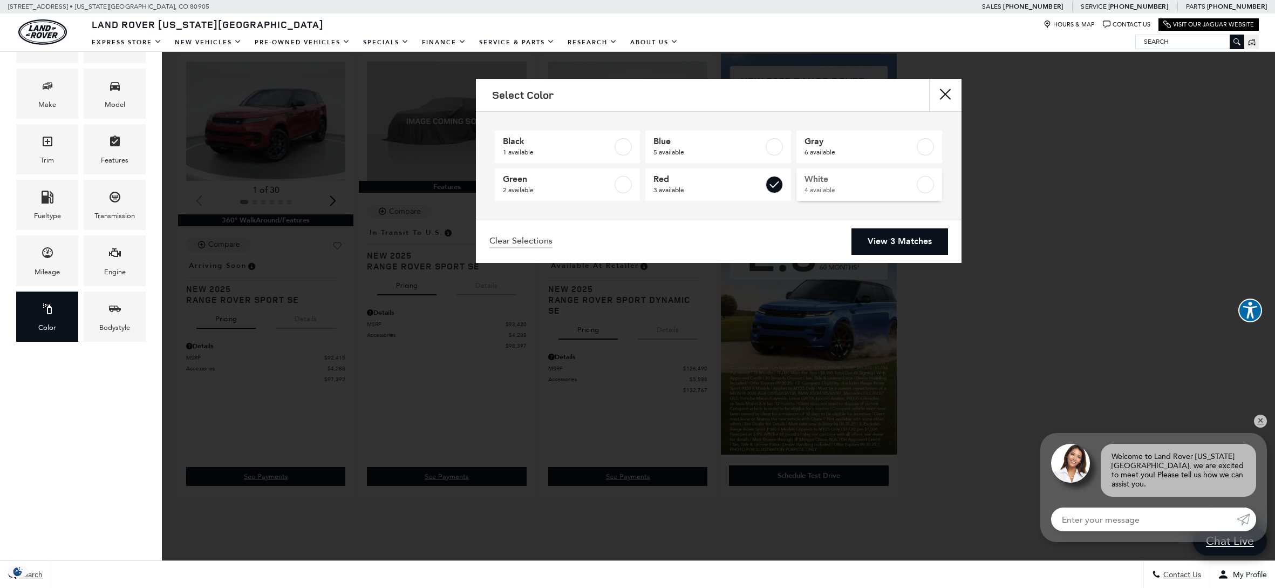
click at [926, 183] on label at bounding box center [925, 184] width 17 height 17
type input "$88,075"
checkbox input "true"
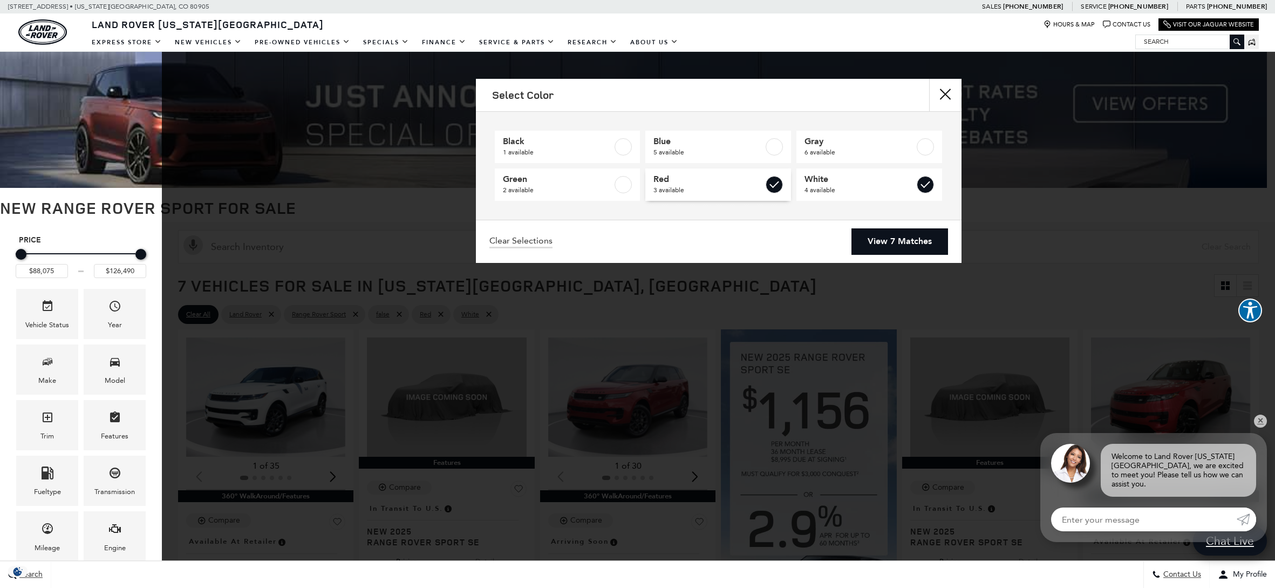
click at [767, 182] on label at bounding box center [774, 184] width 17 height 17
type input "$93,834"
checkbox input "false"
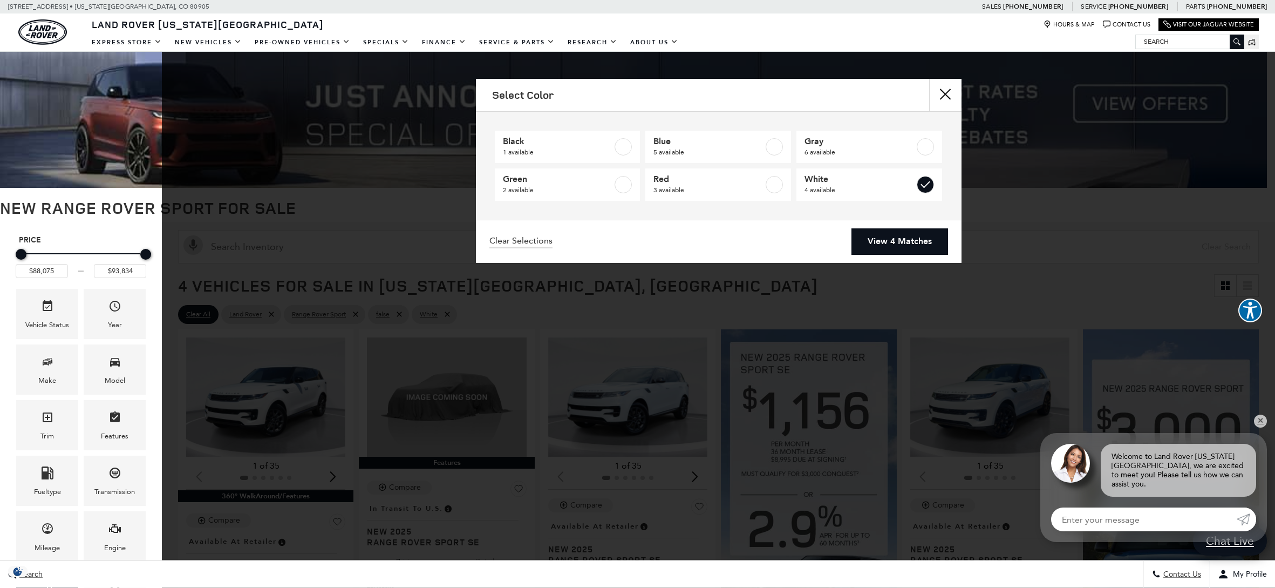
click at [878, 241] on link "View 4 Matches" at bounding box center [899, 241] width 97 height 26
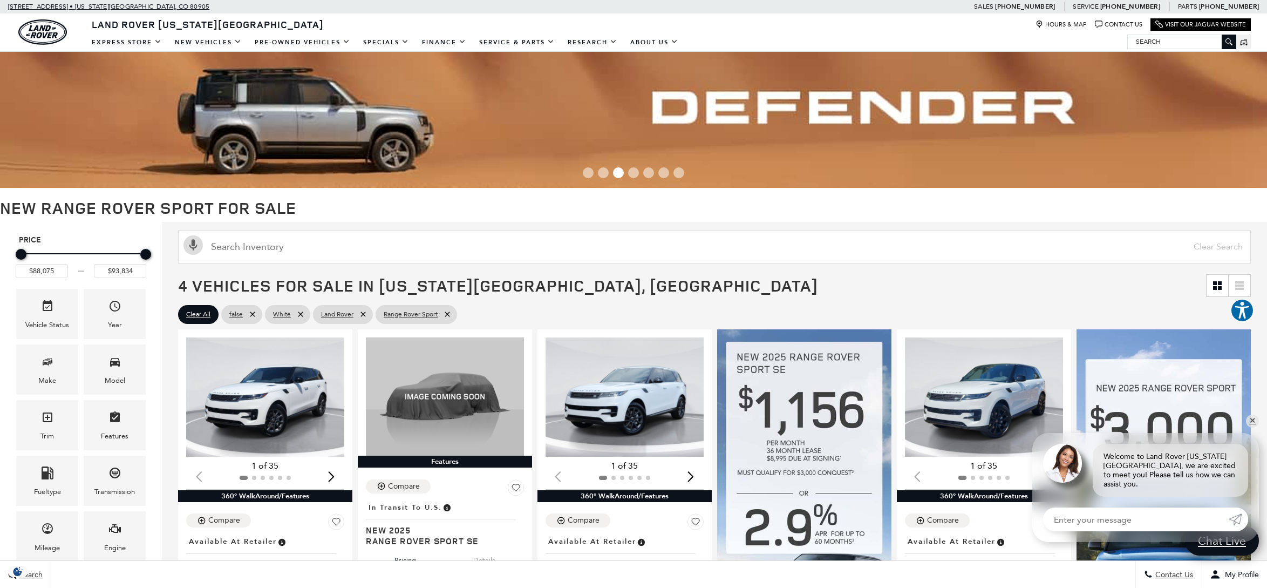
type input "$126,490"
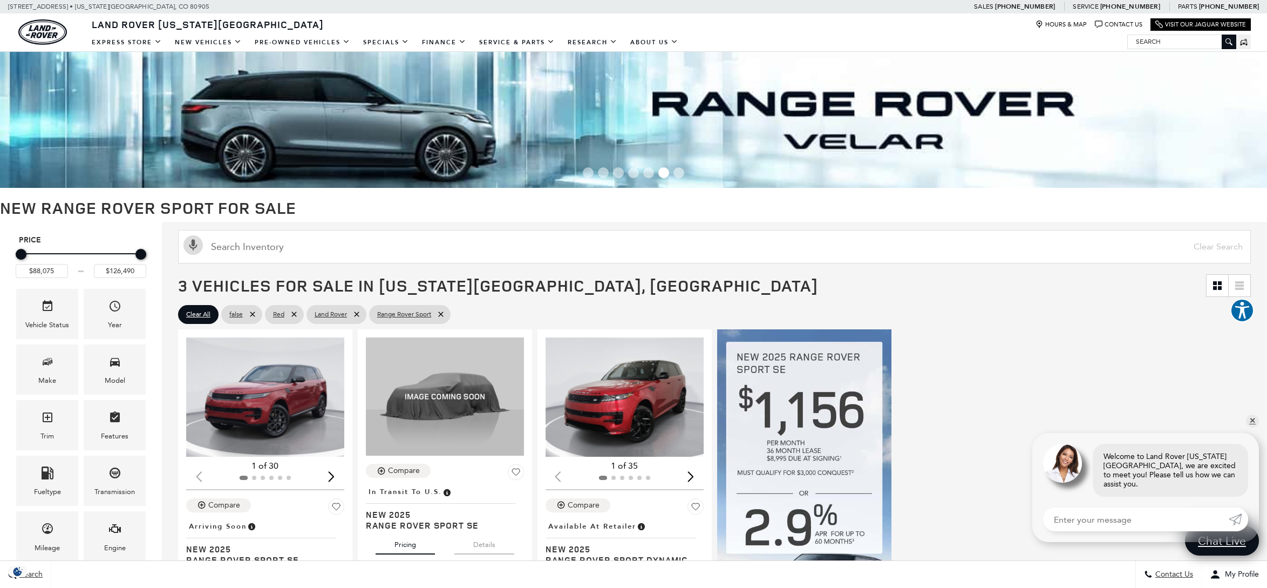
type input "$92,415"
